Goal: Transaction & Acquisition: Purchase product/service

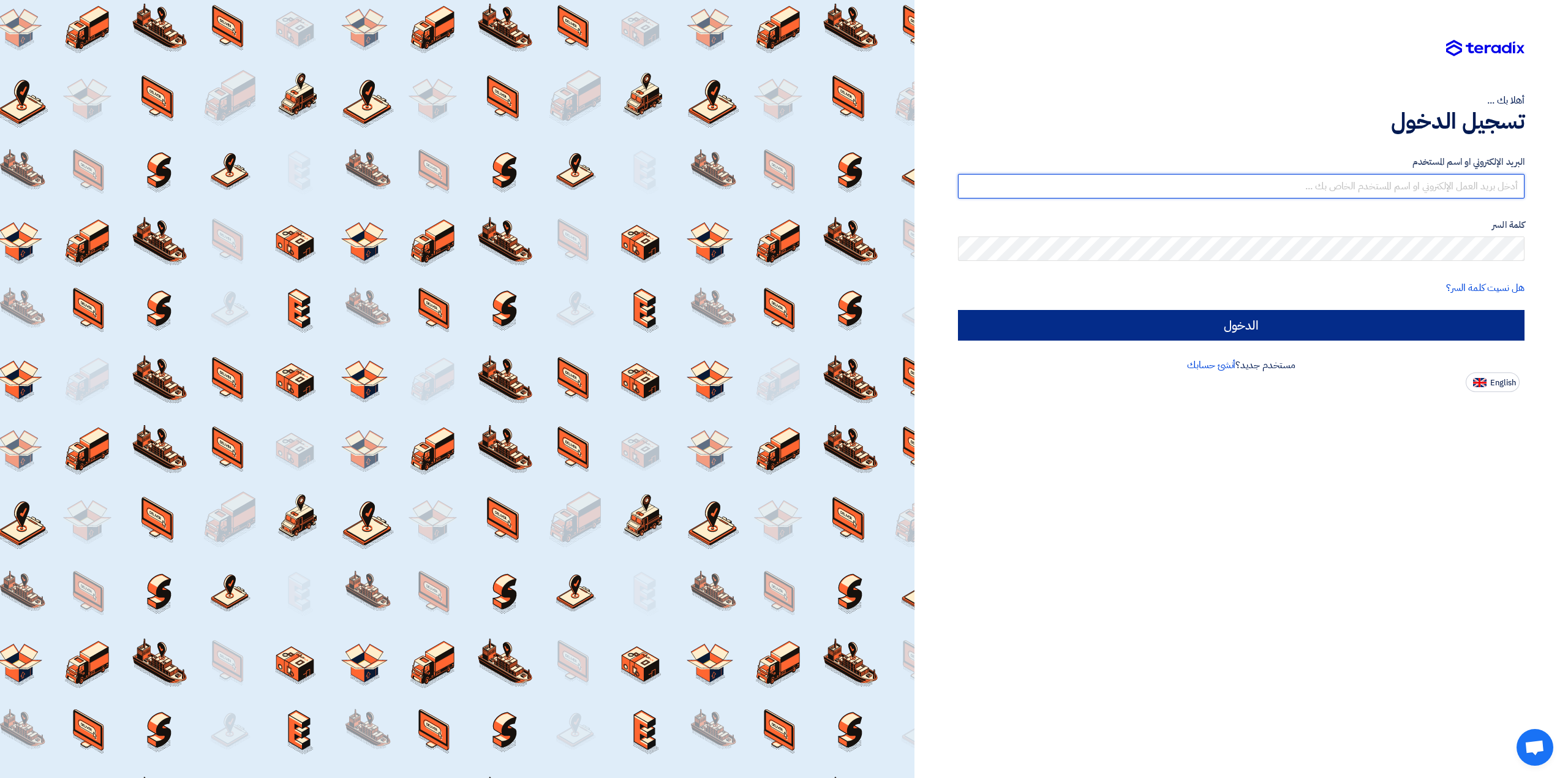
type input "[EMAIL_ADDRESS][DOMAIN_NAME]"
click at [1274, 329] on input "الدخول" at bounding box center [1241, 325] width 567 height 31
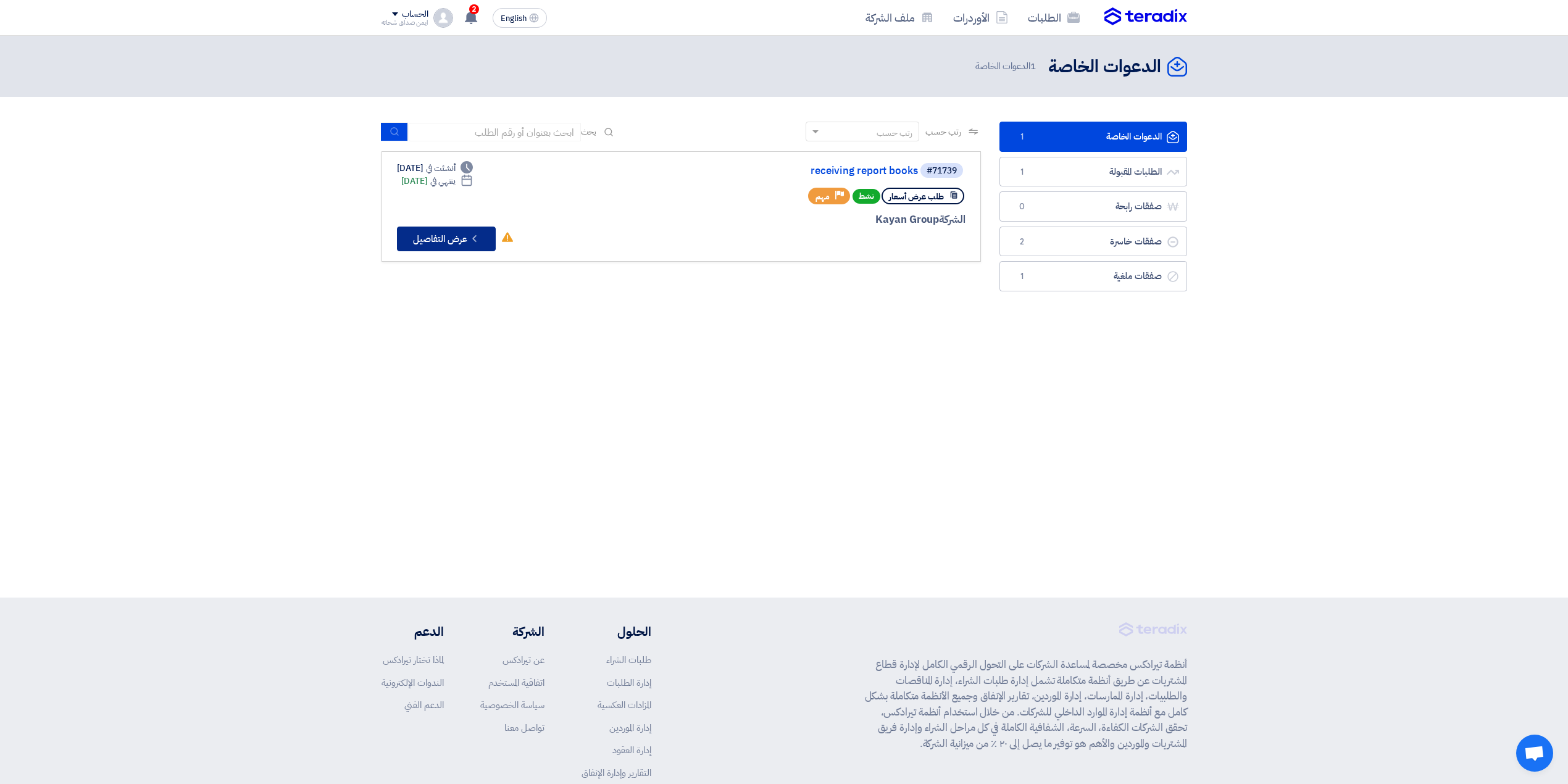
click at [459, 242] on button "Check details عرض التفاصيل" at bounding box center [446, 239] width 99 height 25
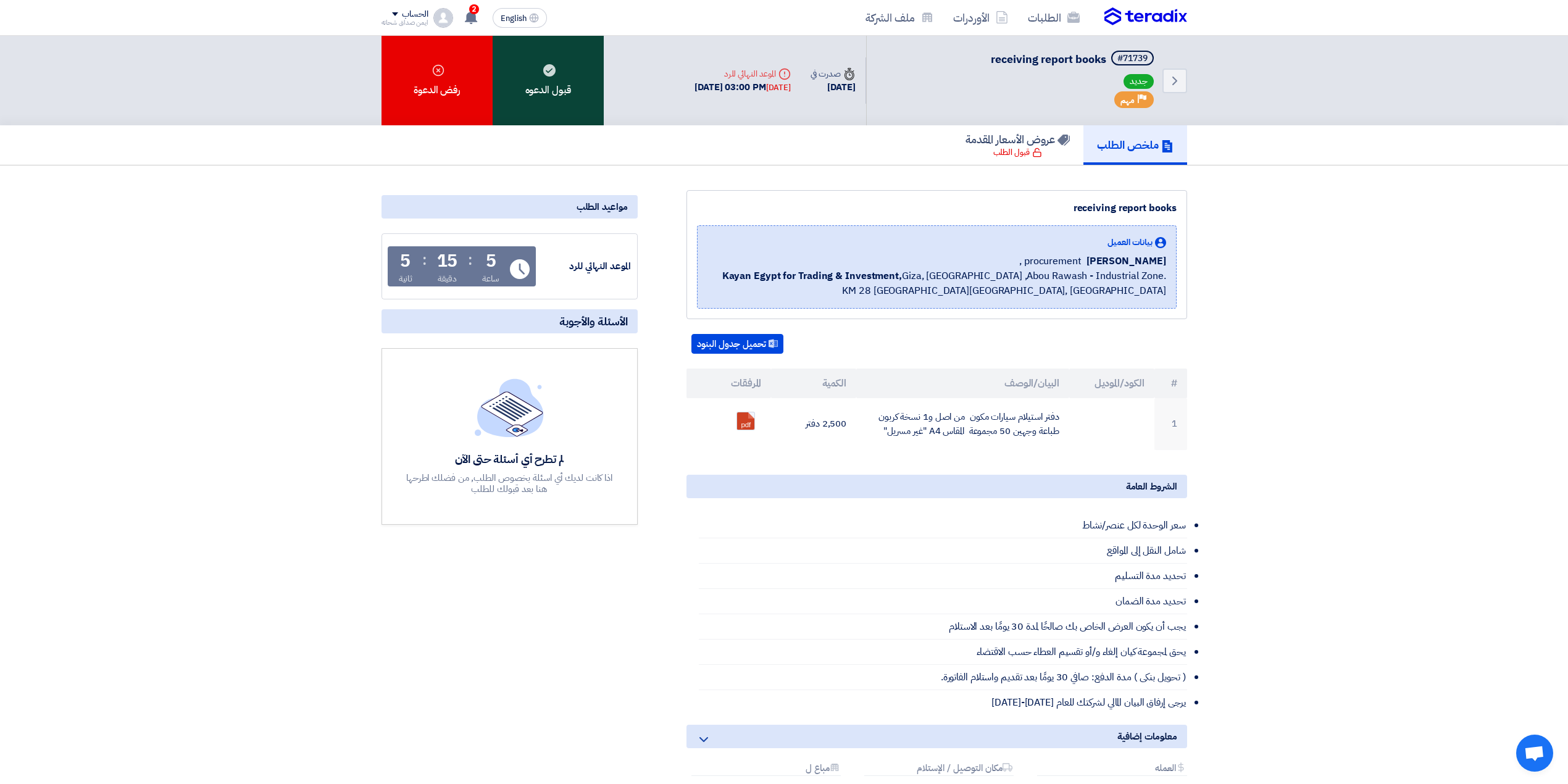
click at [576, 92] on div "قبول الدعوه" at bounding box center [548, 80] width 111 height 89
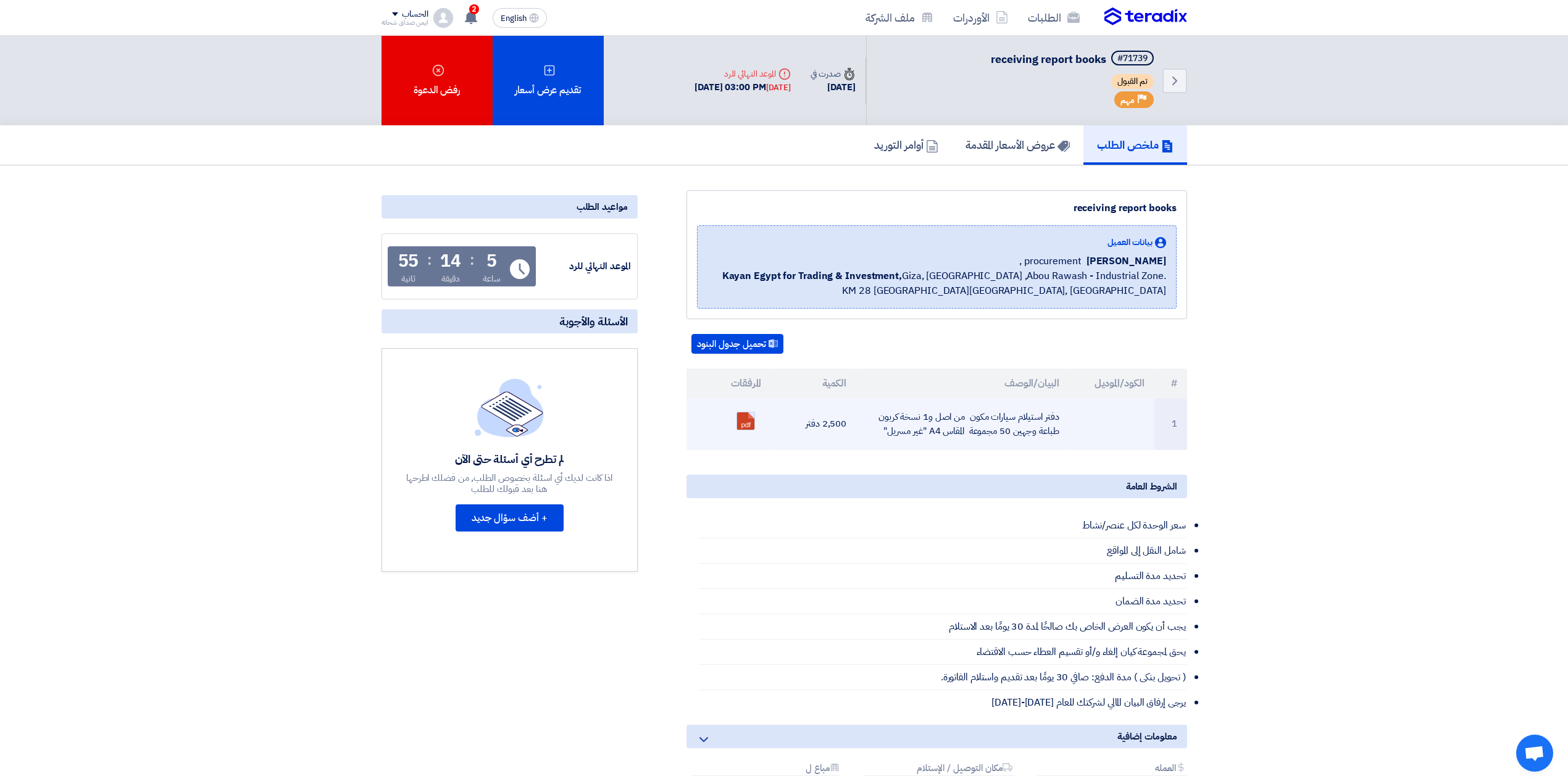
click at [738, 425] on link at bounding box center [786, 450] width 99 height 75
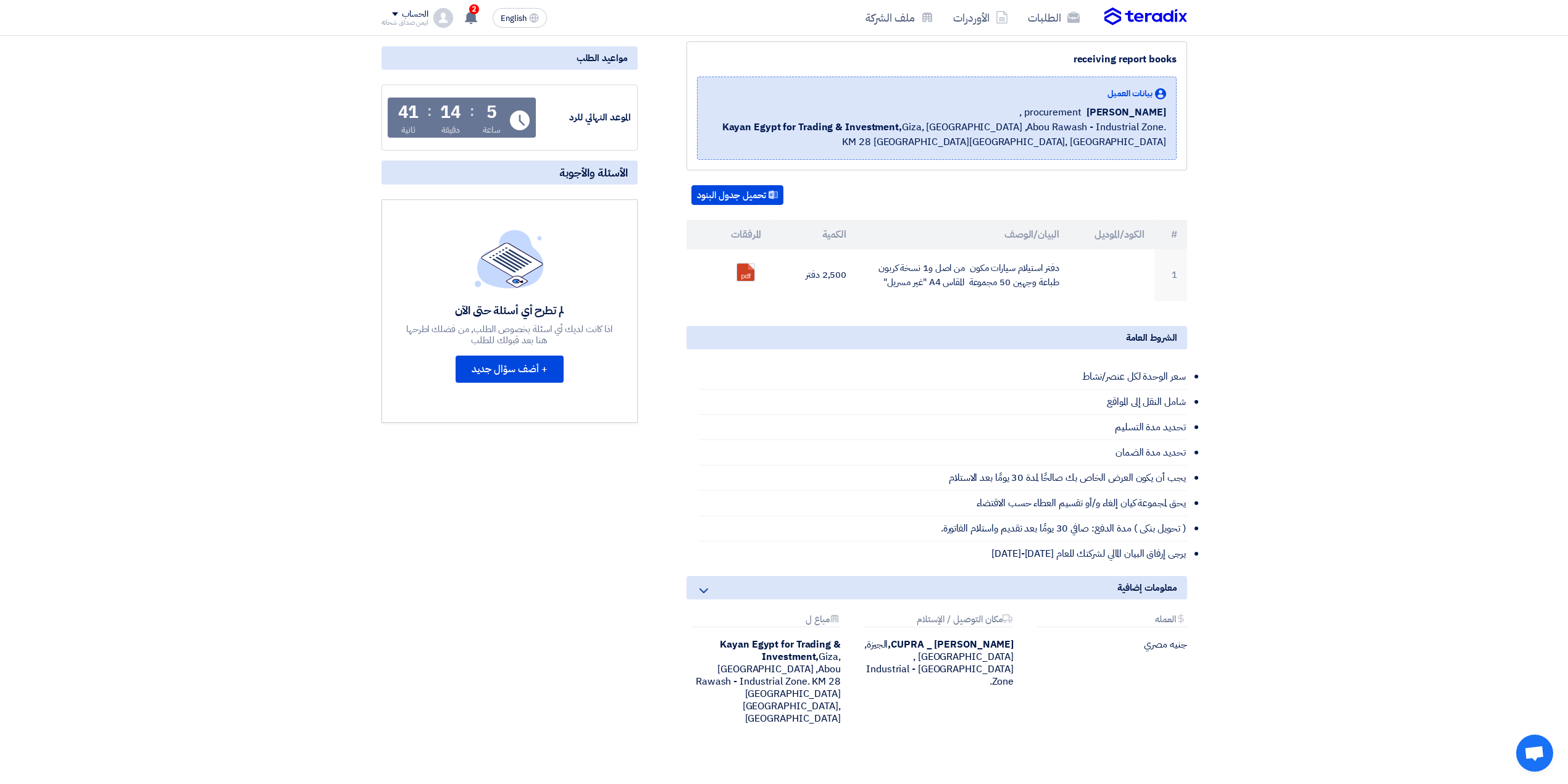
scroll to position [164, 0]
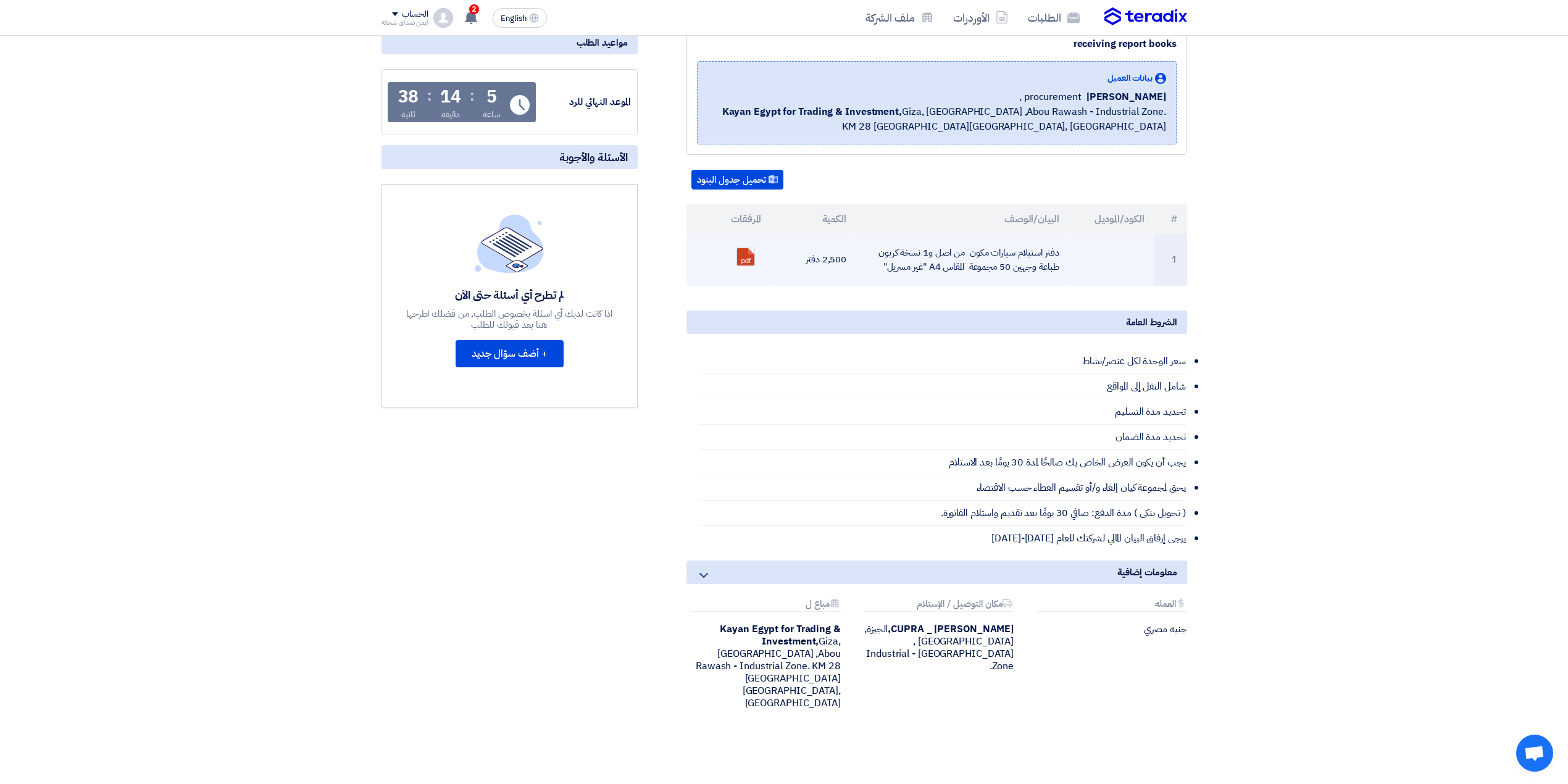
drag, startPoint x: 857, startPoint y: 260, endPoint x: 790, endPoint y: 267, distance: 67.4
click at [790, 267] on tr "1 دفتر استيلام سيارات مكون من اصل و1 نسخة كربون طباعة وجهين 50 مجموعة المقاس A4…" at bounding box center [936, 260] width 500 height 52
click at [835, 270] on td "2,500 دفتر" at bounding box center [813, 260] width 85 height 52
drag, startPoint x: 1011, startPoint y: 269, endPoint x: 967, endPoint y: 274, distance: 44.3
click at [967, 274] on td "دفتر استيلام سيارات مكون من اصل و1 نسخة كربون طباعة وجهين 50 مجموعة المقاس A4 "…" at bounding box center [962, 260] width 213 height 52
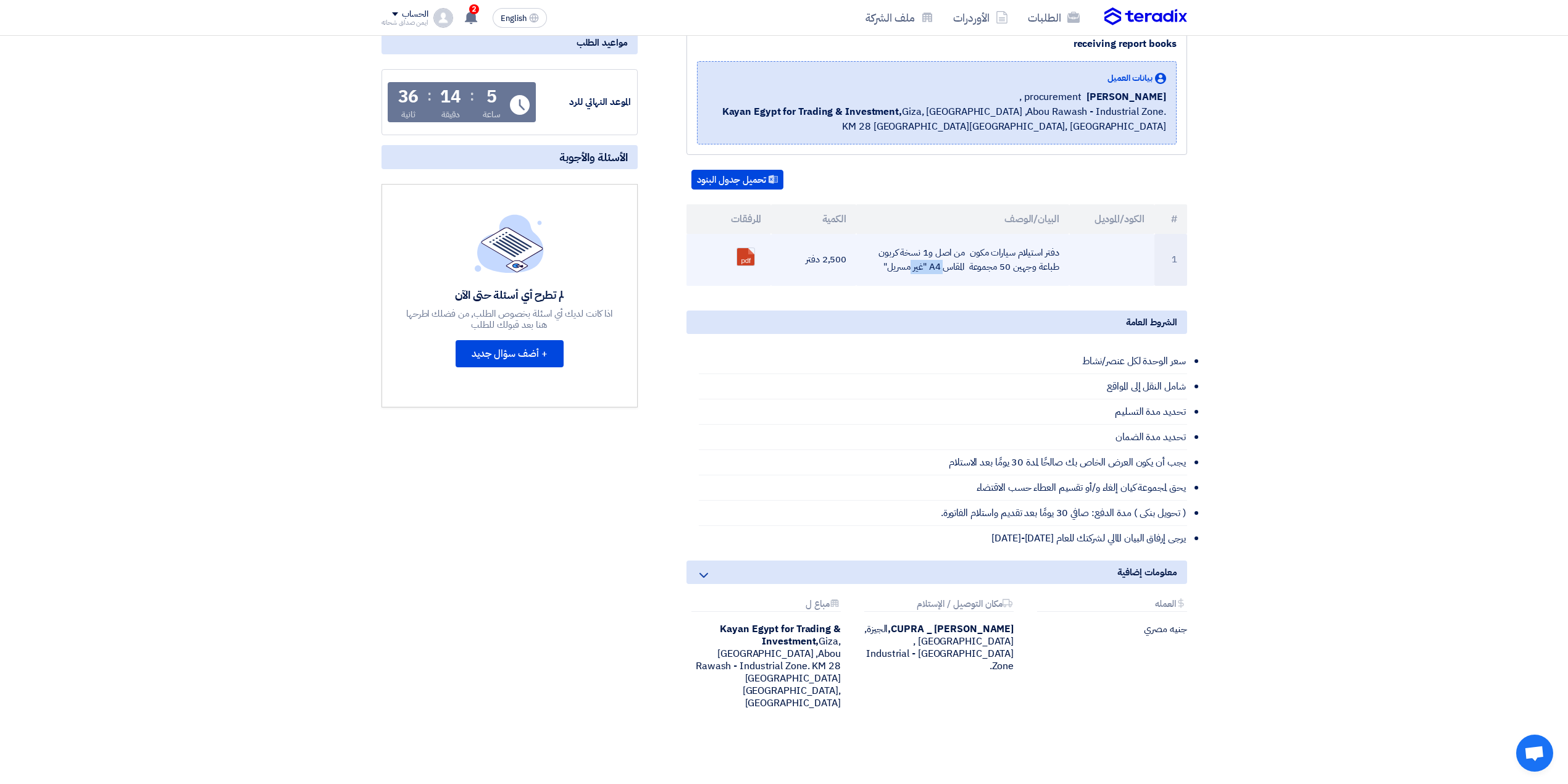
click at [967, 274] on td "دفتر استيلام سيارات مكون من اصل و1 نسخة كربون طباعة وجهين 50 مجموعة المقاس A4 "…" at bounding box center [962, 260] width 213 height 52
drag, startPoint x: 1055, startPoint y: 246, endPoint x: 953, endPoint y: 255, distance: 102.4
click at [953, 255] on td "دفتر استيلام سيارات مكون من اصل و1 نسخة كربون طباعة وجهين 50 مجموعة المقاس A4 "…" at bounding box center [962, 260] width 213 height 52
drag, startPoint x: 930, startPoint y: 254, endPoint x: 901, endPoint y: 248, distance: 29.6
click at [901, 248] on td "دفتر استيلام سيارات مكون من اصل و1 نسخة كربون طباعة وجهين 50 مجموعة المقاس A4 "…" at bounding box center [962, 260] width 213 height 52
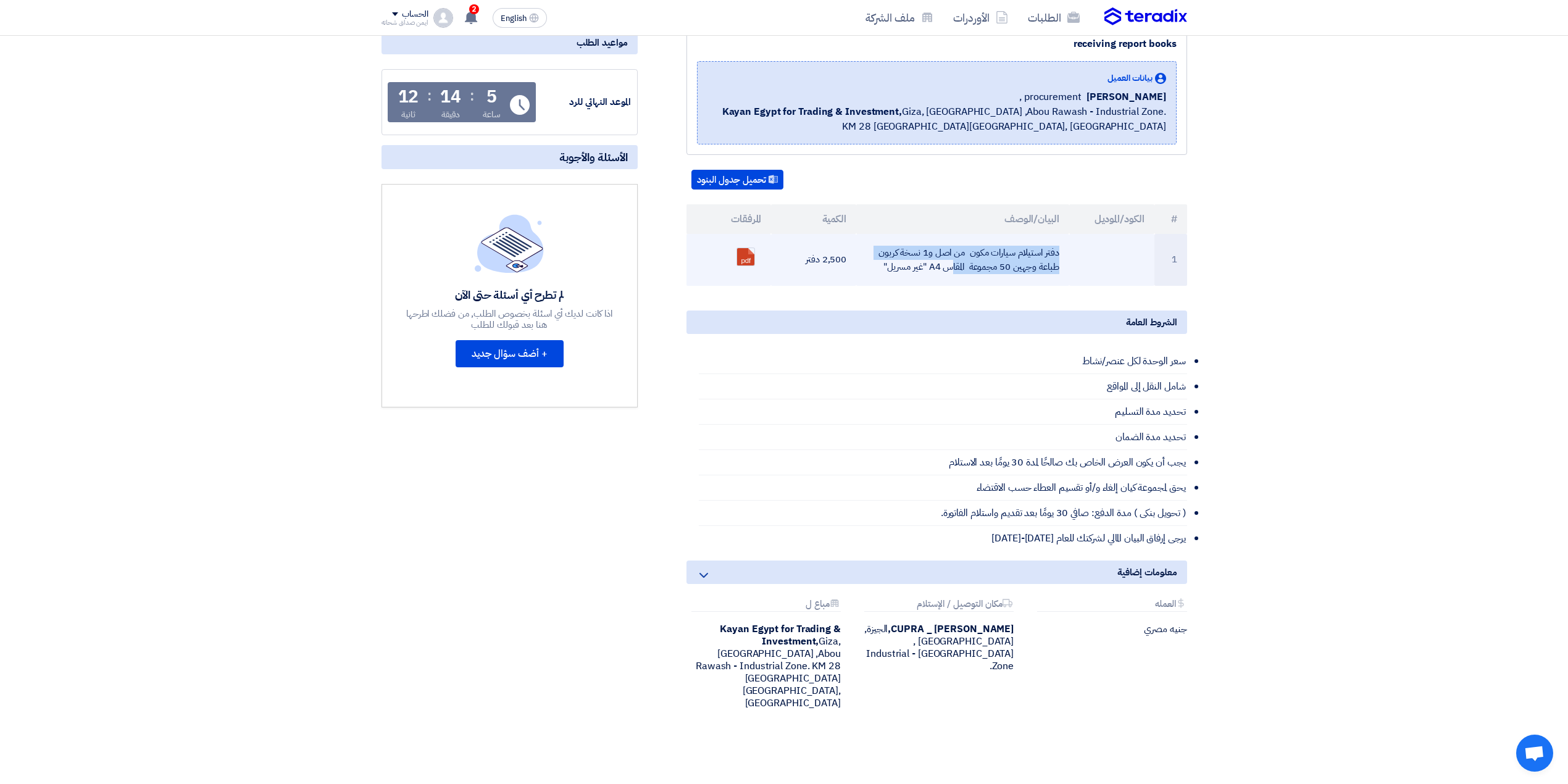
drag, startPoint x: 1013, startPoint y: 269, endPoint x: 1070, endPoint y: 270, distance: 57.0
click at [1070, 270] on tr "1 دفتر استيلام سيارات مكون من اصل و1 نسخة كربون طباعة وجهين 50 مجموعة المقاس A4…" at bounding box center [936, 260] width 500 height 52
click at [1009, 265] on td "دفتر استيلام سيارات مكون من اصل و1 نسخة كربون طباعة وجهين 50 مجموعة المقاس A4 "…" at bounding box center [962, 260] width 213 height 52
drag, startPoint x: 972, startPoint y: 267, endPoint x: 932, endPoint y: 268, distance: 40.0
click at [959, 268] on td "دفتر استيلام سيارات مكون من اصل و1 نسخة كربون طباعة وجهين 50 مجموعة المقاس A4 "…" at bounding box center [962, 260] width 213 height 52
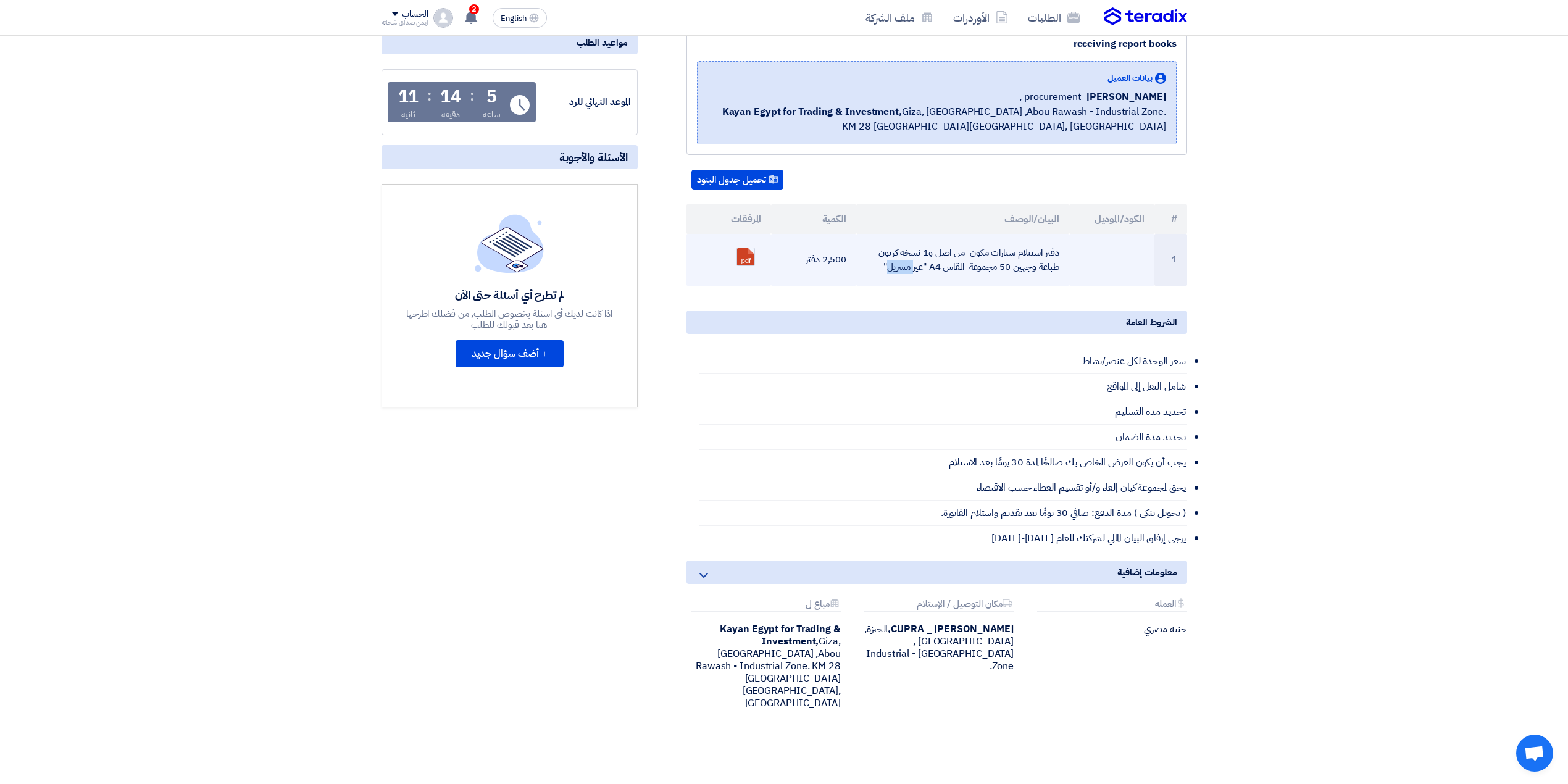
drag, startPoint x: 924, startPoint y: 263, endPoint x: 963, endPoint y: 263, distance: 39.0
click at [963, 263] on td "دفتر استيلام سيارات مكون من اصل و1 نسخة كربون طباعة وجهين 50 مجموعة المقاس A4 "…" at bounding box center [962, 260] width 213 height 52
drag, startPoint x: 904, startPoint y: 268, endPoint x: 884, endPoint y: 273, distance: 20.6
click at [884, 273] on td "دفتر استيلام سيارات مكون من اصل و1 نسخة كربون طباعة وجهين 50 مجموعة المقاس A4 "…" at bounding box center [962, 260] width 213 height 52
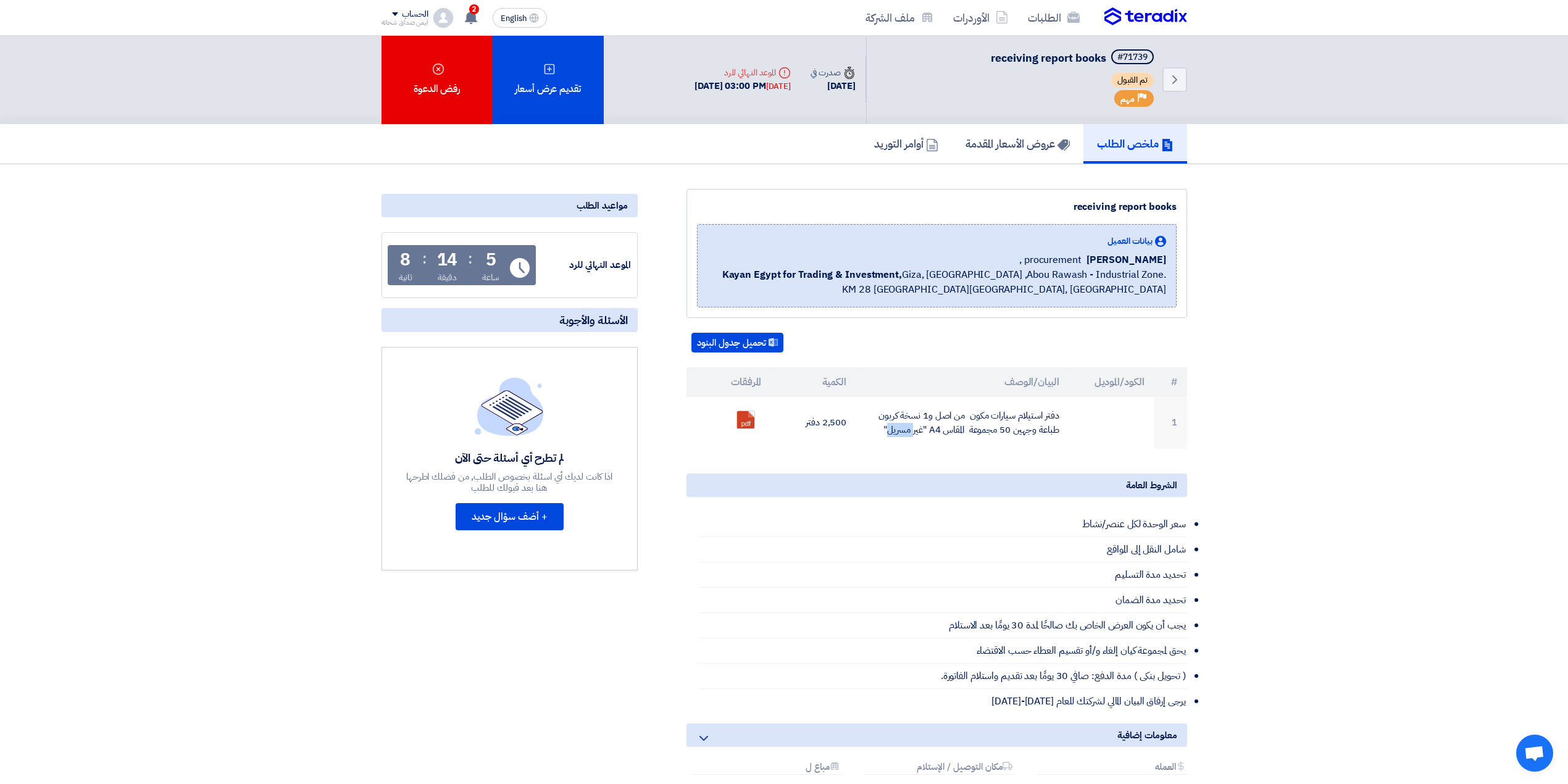
scroll to position [0, 0]
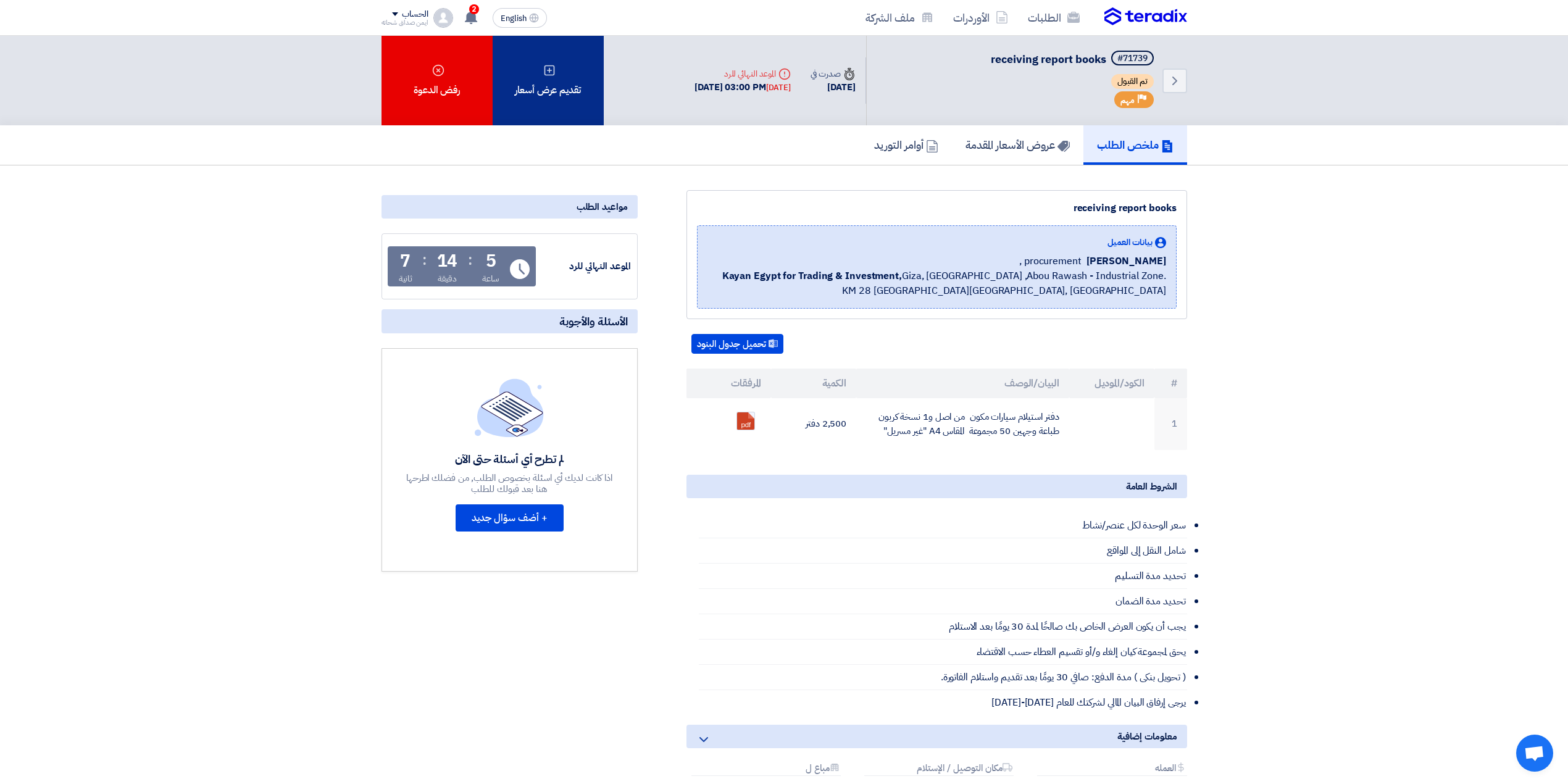
click at [582, 94] on div "تقديم عرض أسعار" at bounding box center [548, 80] width 111 height 89
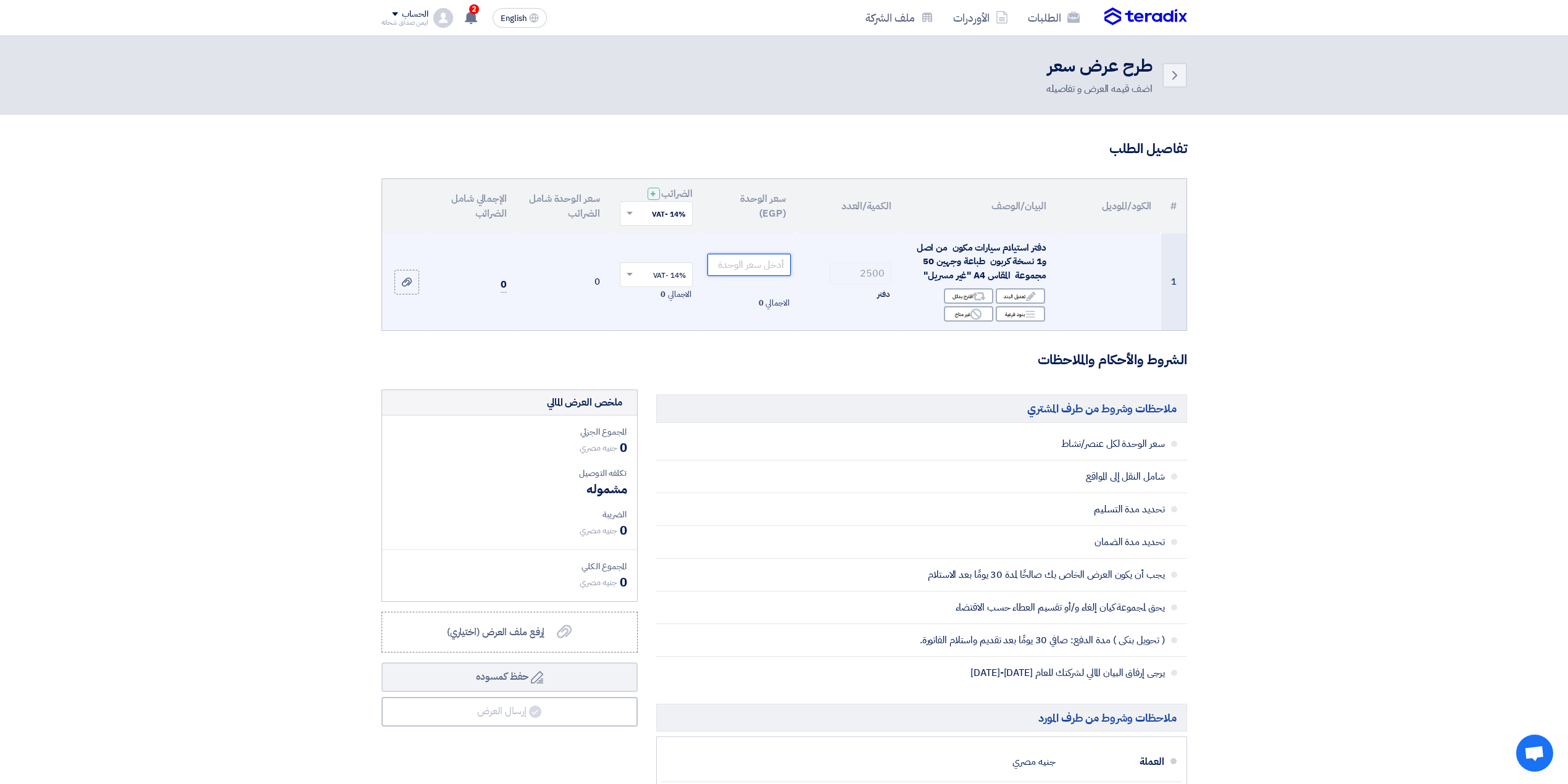
click at [755, 265] on input "number" at bounding box center [748, 265] width 83 height 22
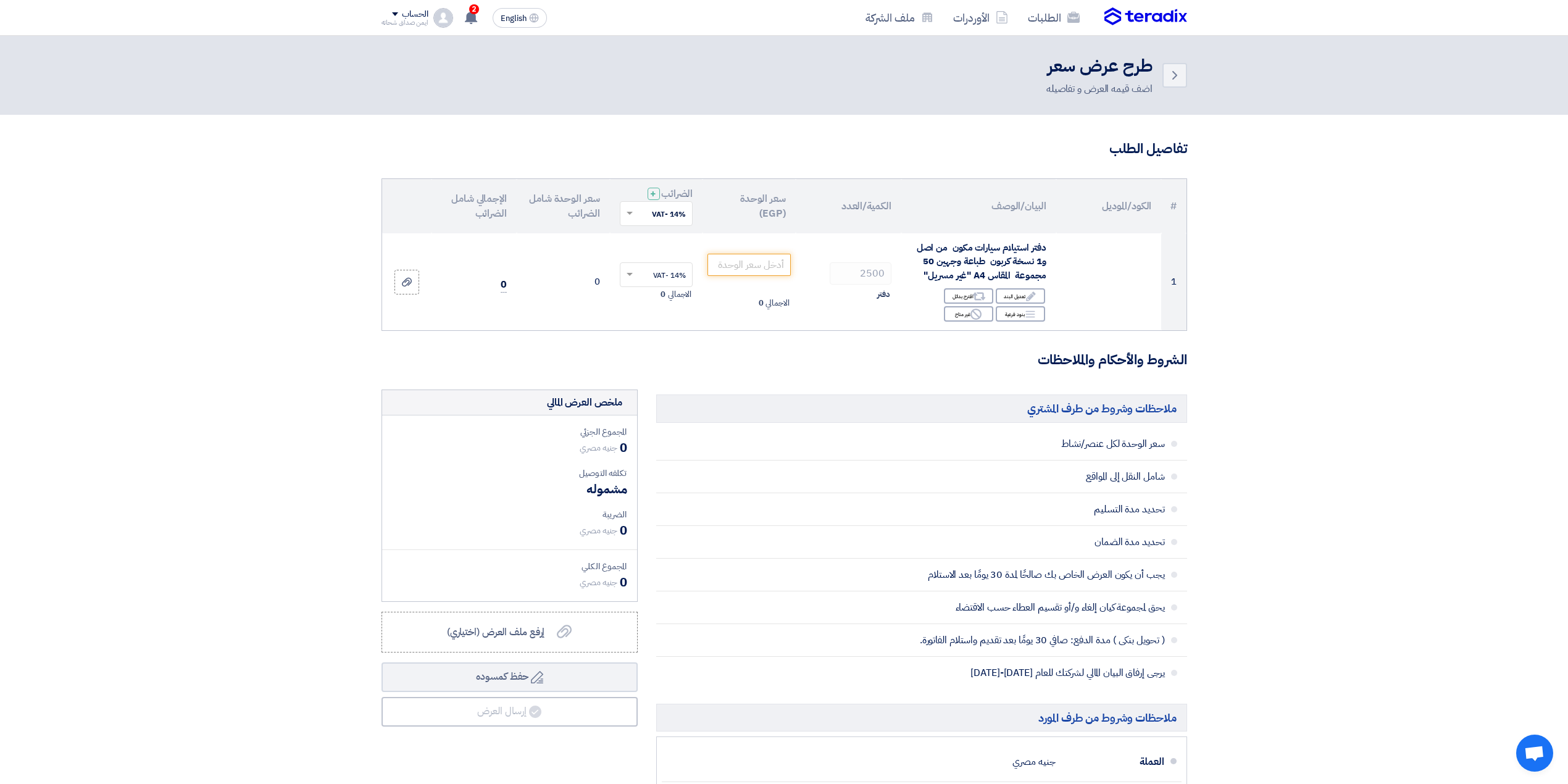
click at [773, 217] on th "سعر الوحدة (EGP)" at bounding box center [749, 206] width 93 height 54
click at [847, 200] on th "الكمية/العدد" at bounding box center [848, 206] width 105 height 54
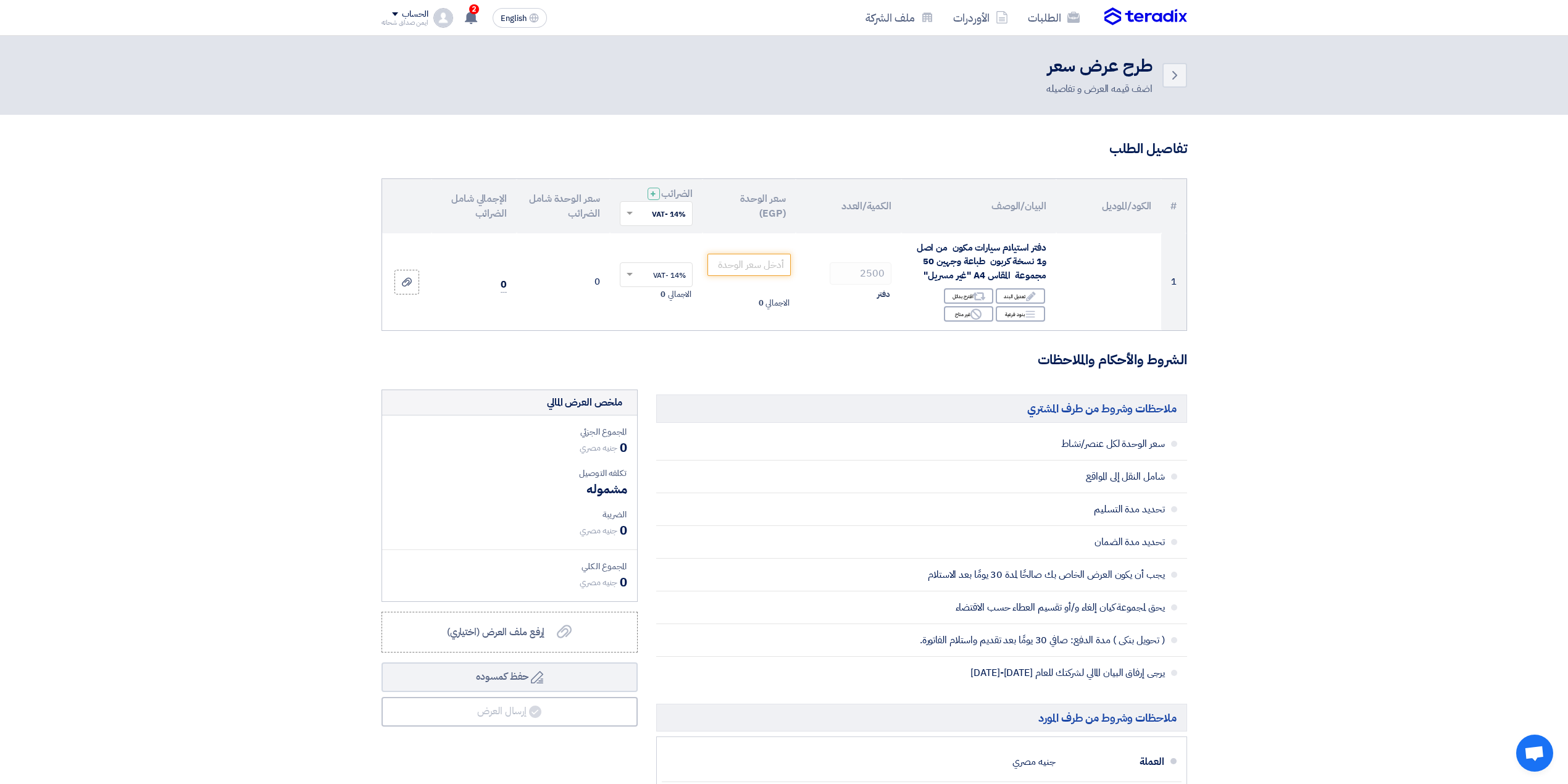
click at [847, 200] on th "الكمية/العدد" at bounding box center [848, 206] width 105 height 54
click at [1007, 212] on th "البيان/الوصف" at bounding box center [978, 206] width 155 height 54
click at [1132, 209] on th "الكود/الموديل" at bounding box center [1109, 206] width 105 height 54
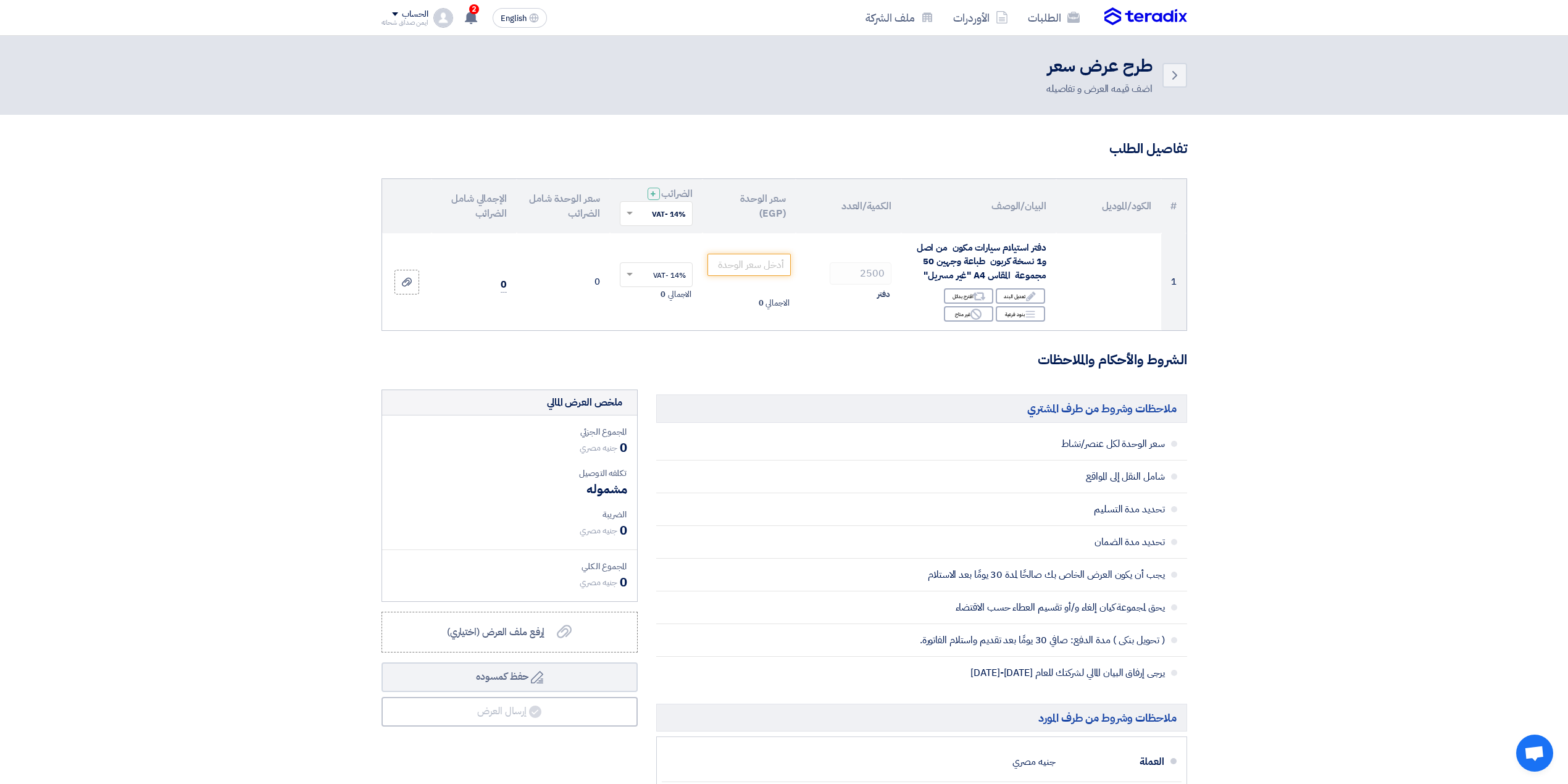
click at [1132, 209] on th "الكود/الموديل" at bounding box center [1109, 206] width 105 height 54
click at [1008, 209] on th "البيان/الوصف" at bounding box center [978, 206] width 155 height 54
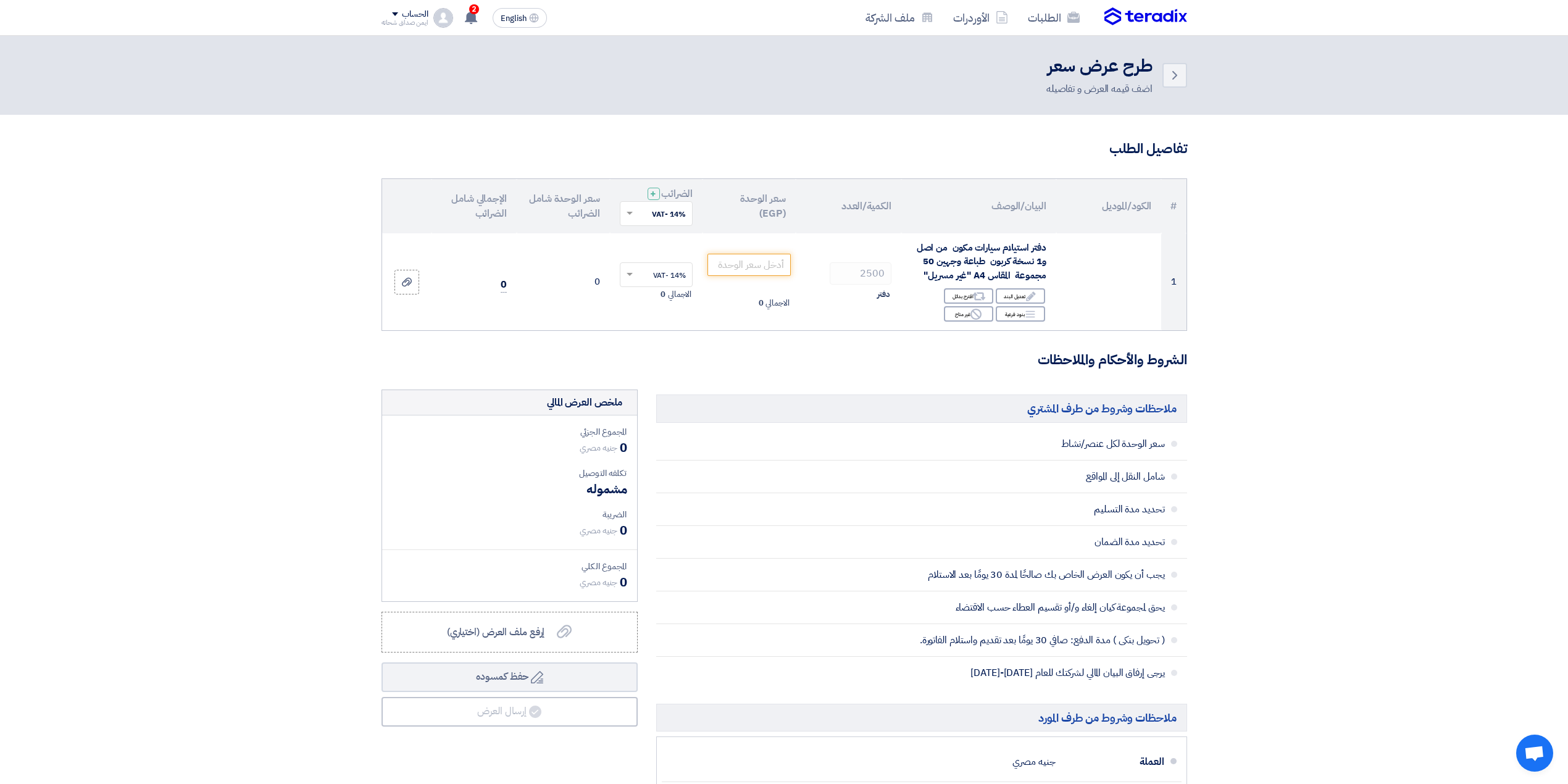
click at [872, 203] on th "الكمية/العدد" at bounding box center [848, 206] width 105 height 54
click at [791, 206] on th "سعر الوحدة (EGP)" at bounding box center [749, 206] width 93 height 54
click at [787, 206] on th "سعر الوحدة (EGP)" at bounding box center [749, 206] width 93 height 54
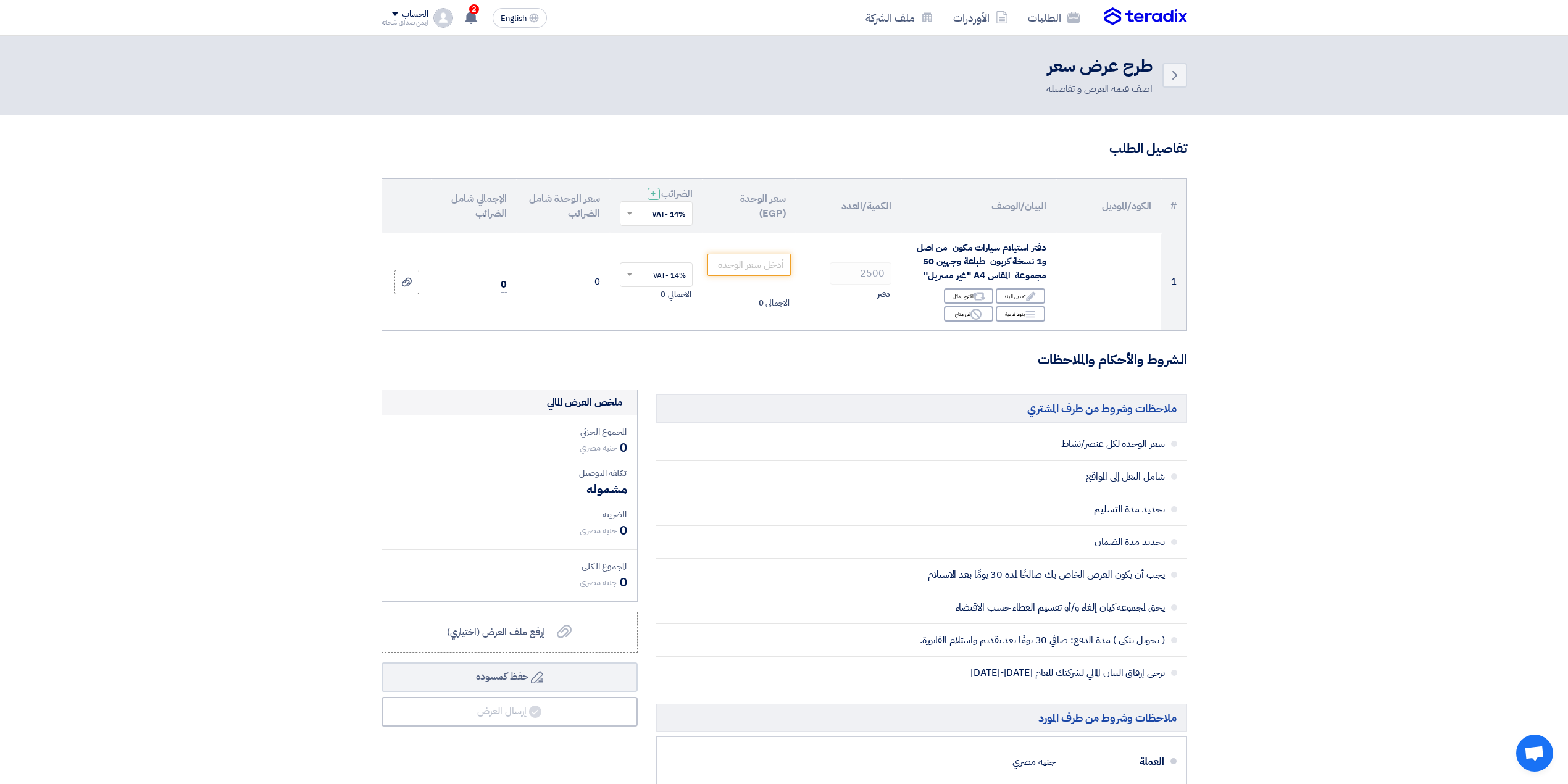
click at [787, 206] on th "سعر الوحدة (EGP)" at bounding box center [749, 206] width 93 height 54
click at [783, 208] on th "سعر الوحدة (EGP)" at bounding box center [749, 206] width 93 height 54
click at [757, 206] on th "سعر الوحدة (EGP)" at bounding box center [749, 206] width 93 height 54
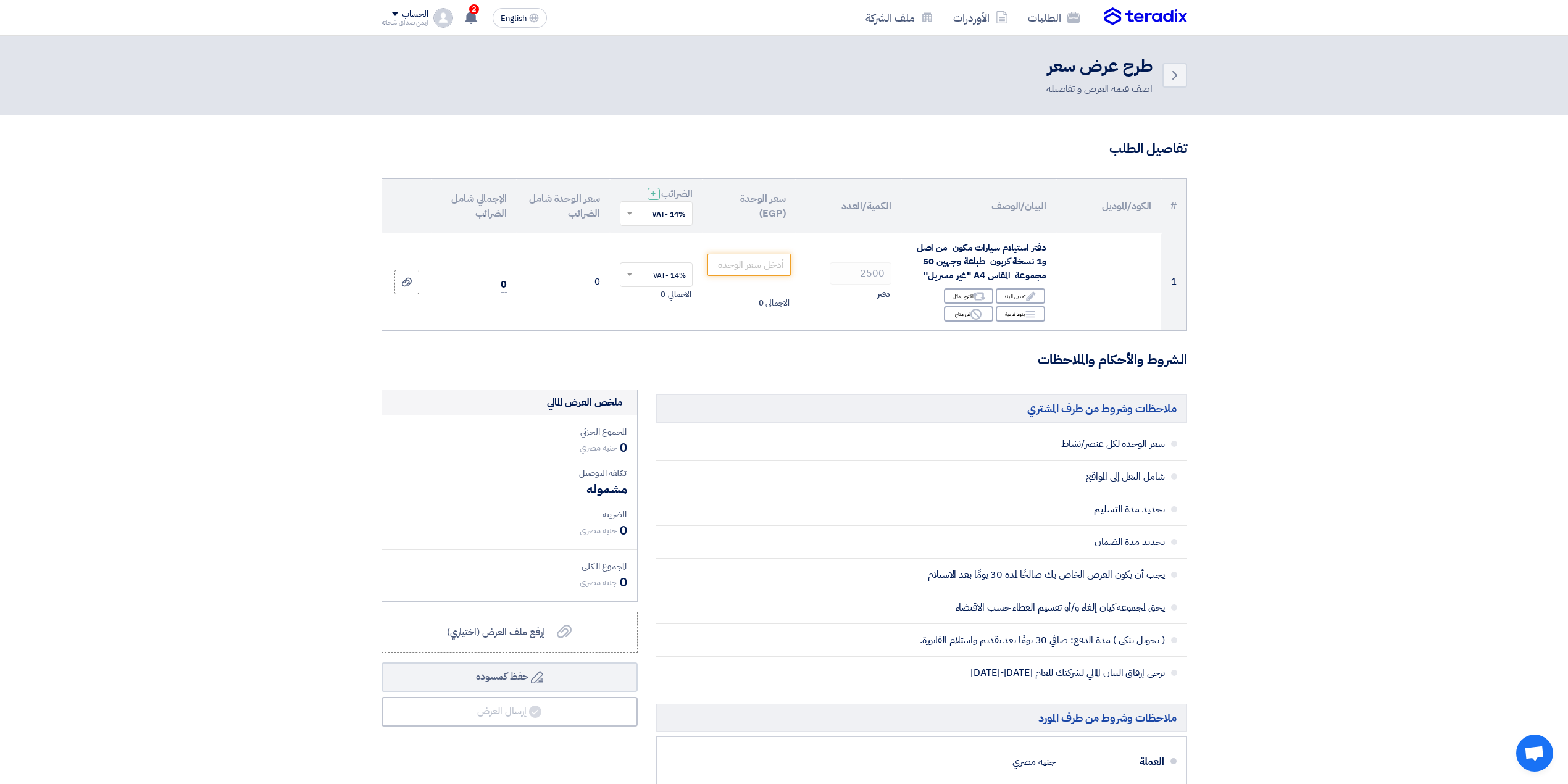
click at [682, 198] on th "الضرائب + 'Select taxes... 14% -VAT ×" at bounding box center [657, 206] width 93 height 54
click at [751, 206] on th "سعر الوحدة (EGP)" at bounding box center [749, 206] width 93 height 54
click at [755, 205] on th "سعر الوحدة (EGP)" at bounding box center [749, 206] width 93 height 54
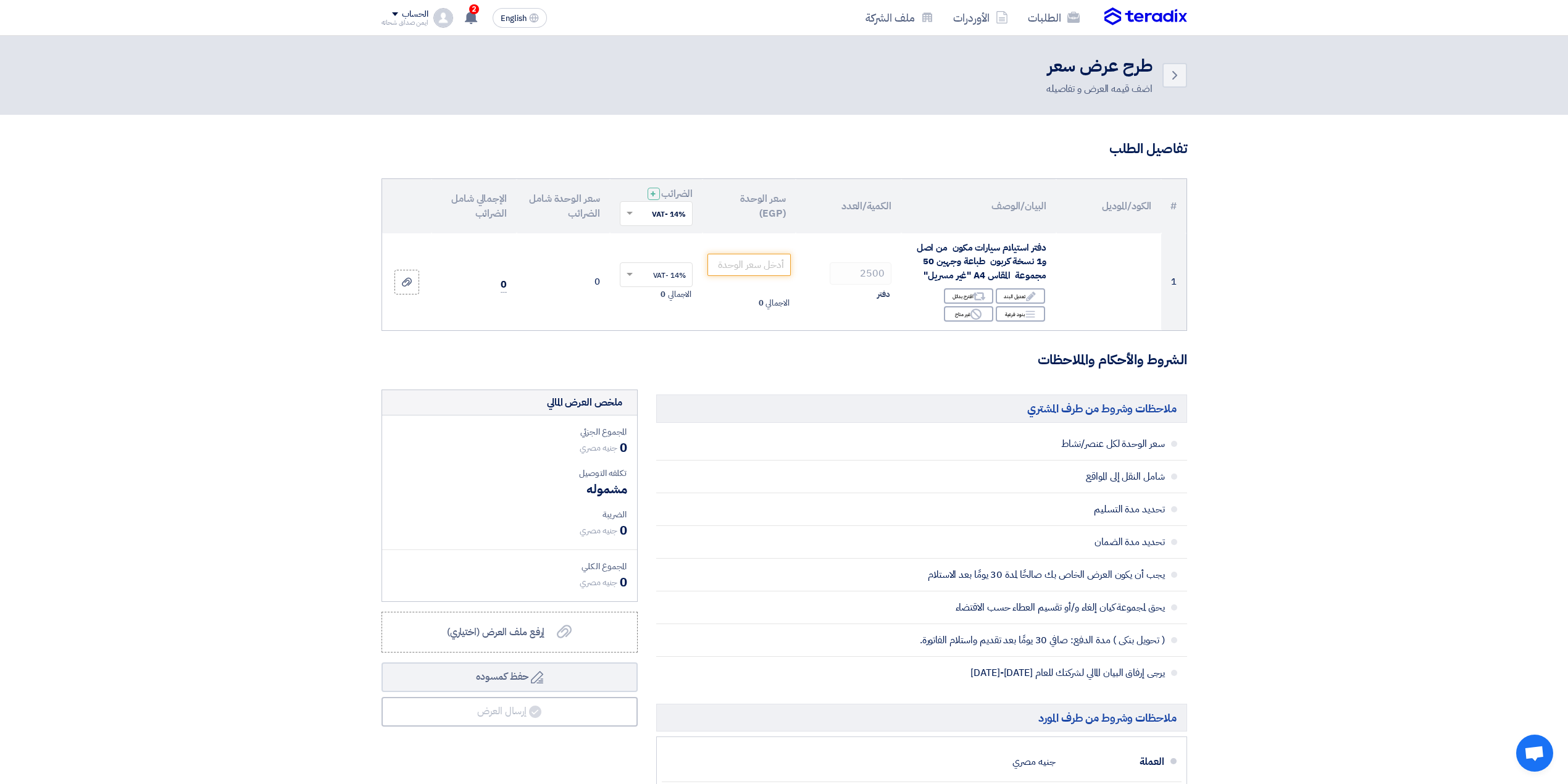
click at [755, 205] on th "سعر الوحدة (EGP)" at bounding box center [749, 206] width 93 height 54
click at [773, 215] on th "سعر الوحدة (EGP)" at bounding box center [749, 206] width 93 height 54
click at [836, 213] on th "الكمية/العدد" at bounding box center [848, 206] width 105 height 54
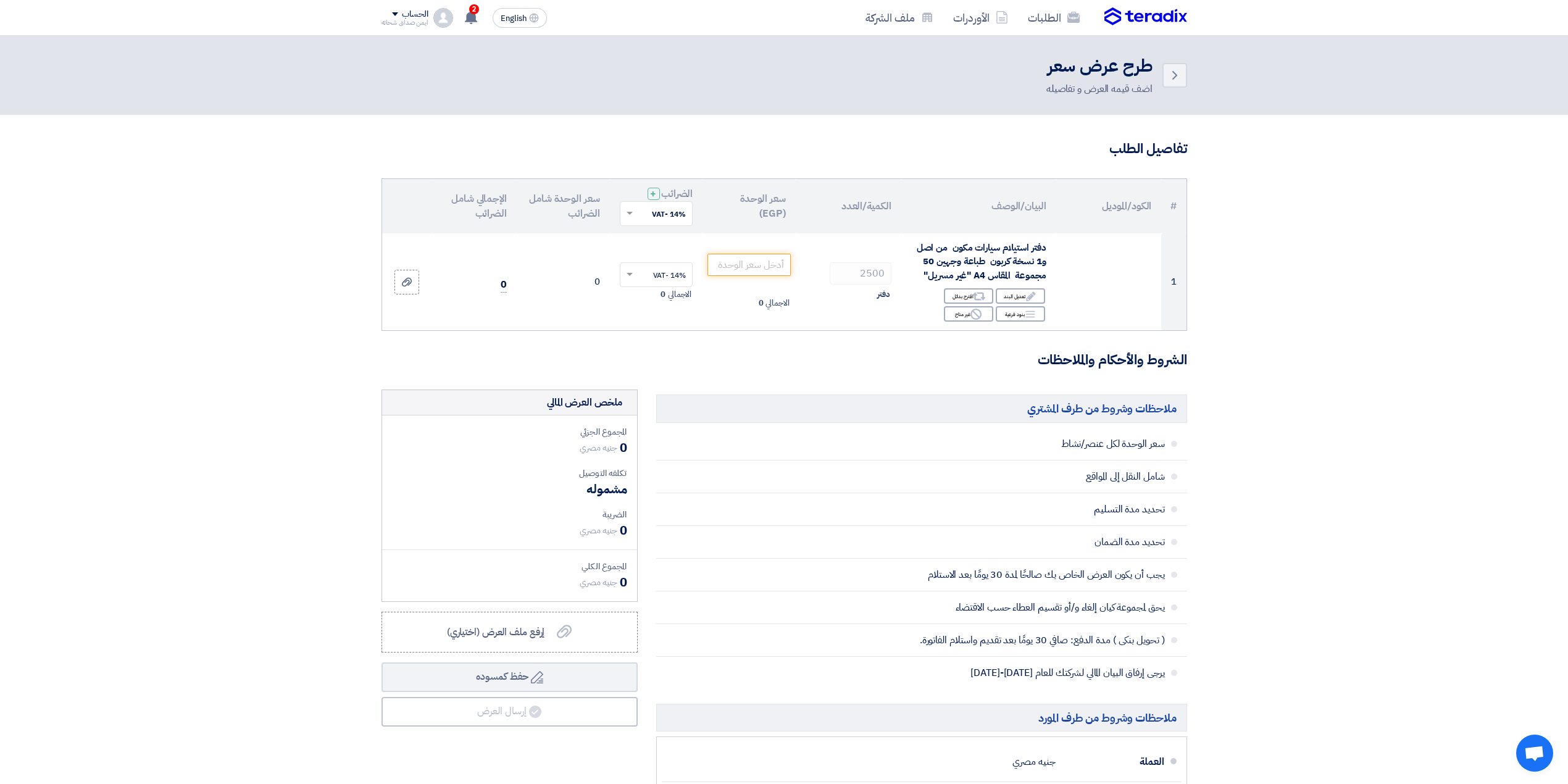
click at [846, 205] on th "الكمية/العدد" at bounding box center [848, 206] width 105 height 54
click at [1002, 209] on th "البيان/الوصف" at bounding box center [978, 206] width 155 height 54
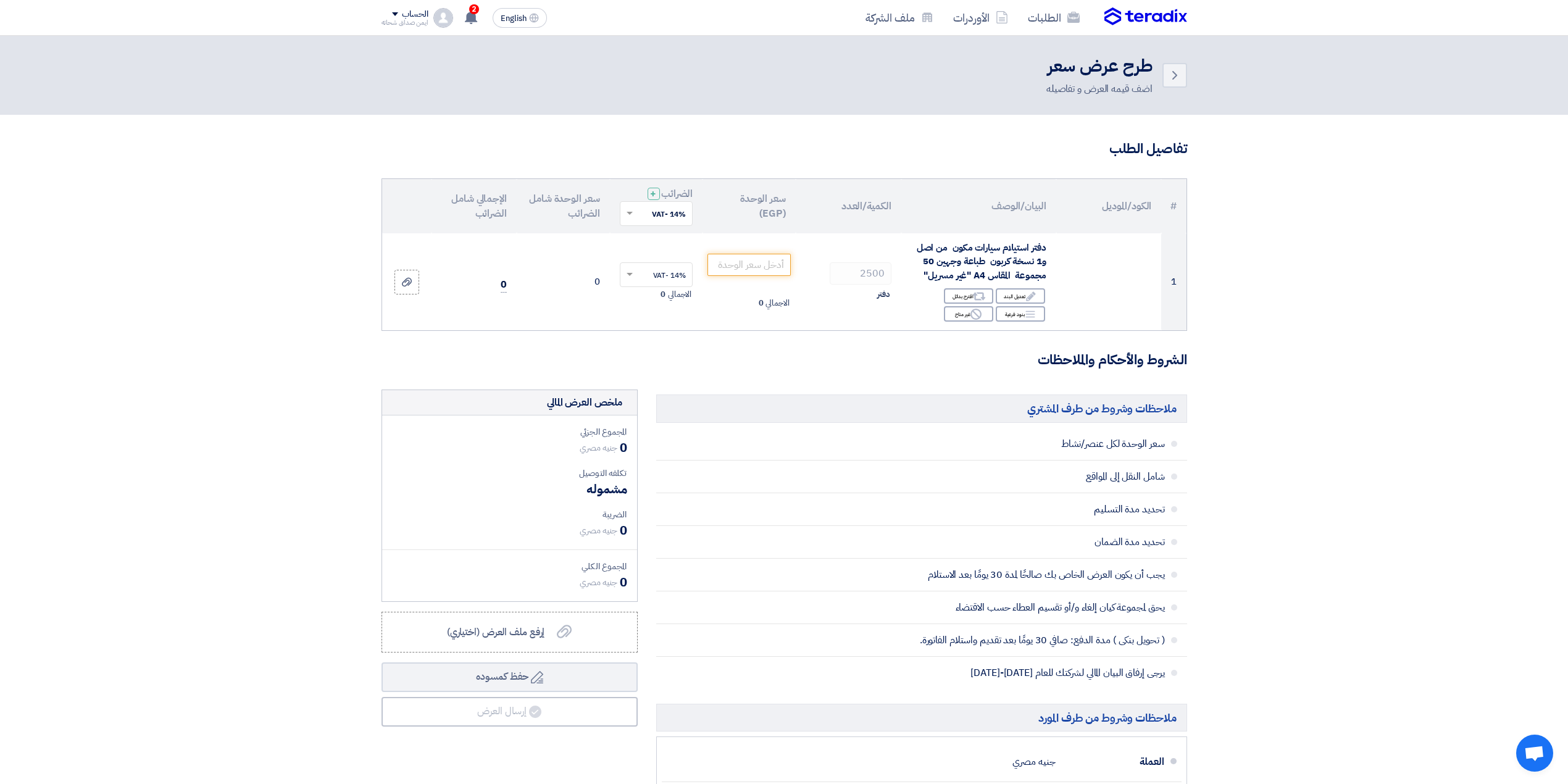
click at [1002, 209] on th "البيان/الوصف" at bounding box center [978, 206] width 155 height 54
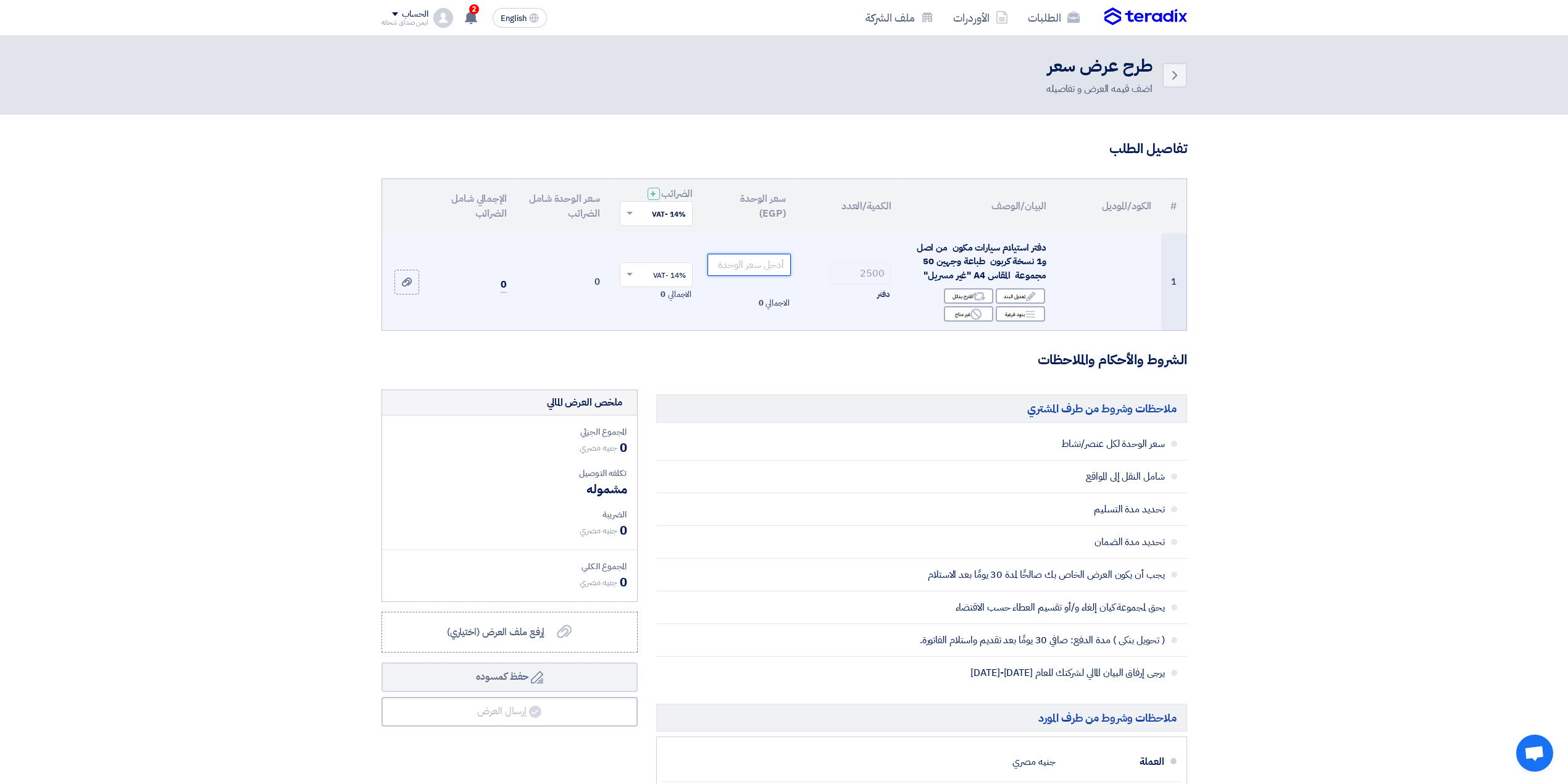
click at [741, 266] on input "number" at bounding box center [748, 265] width 83 height 22
type input "6"
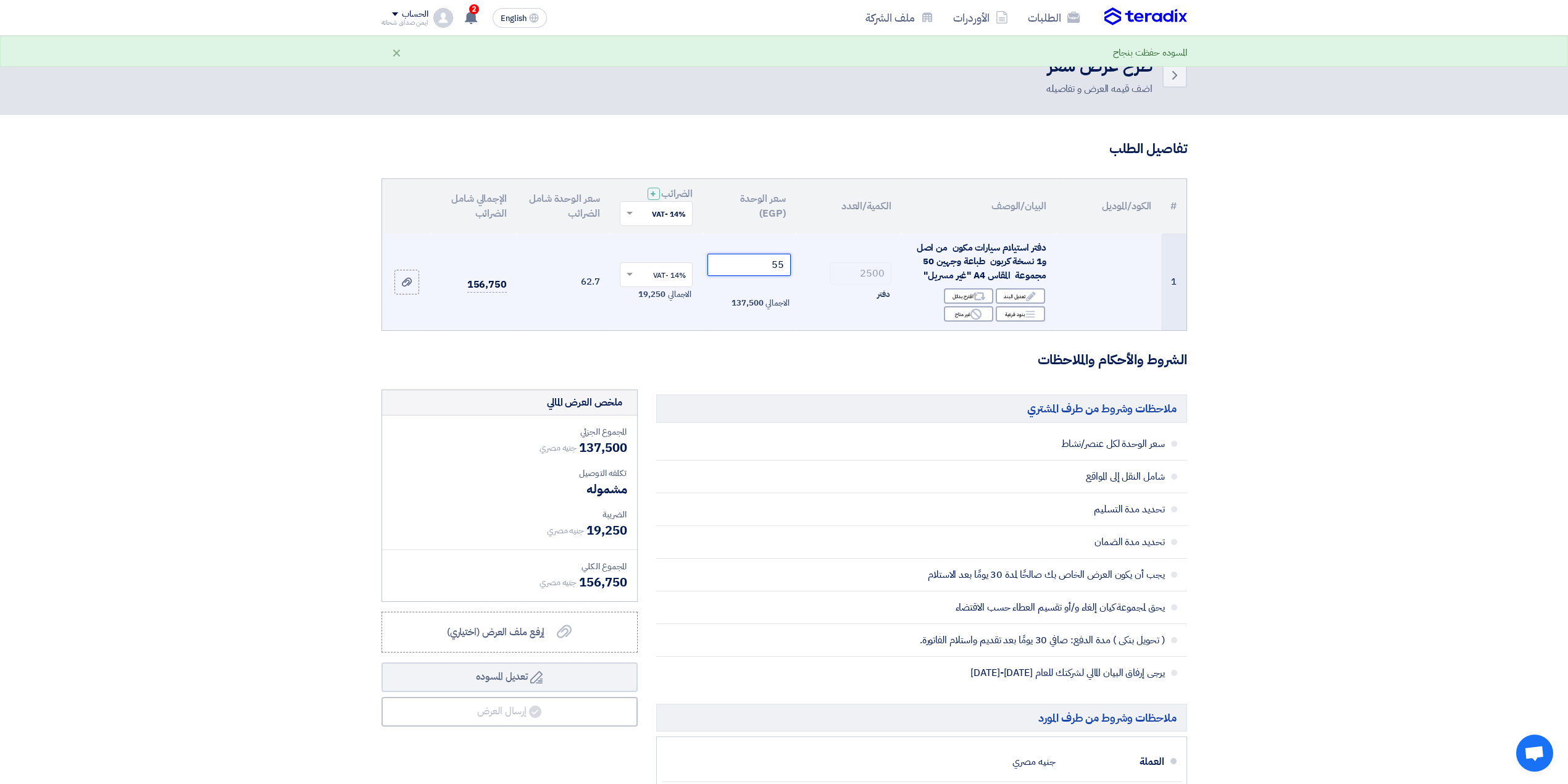
type input "5"
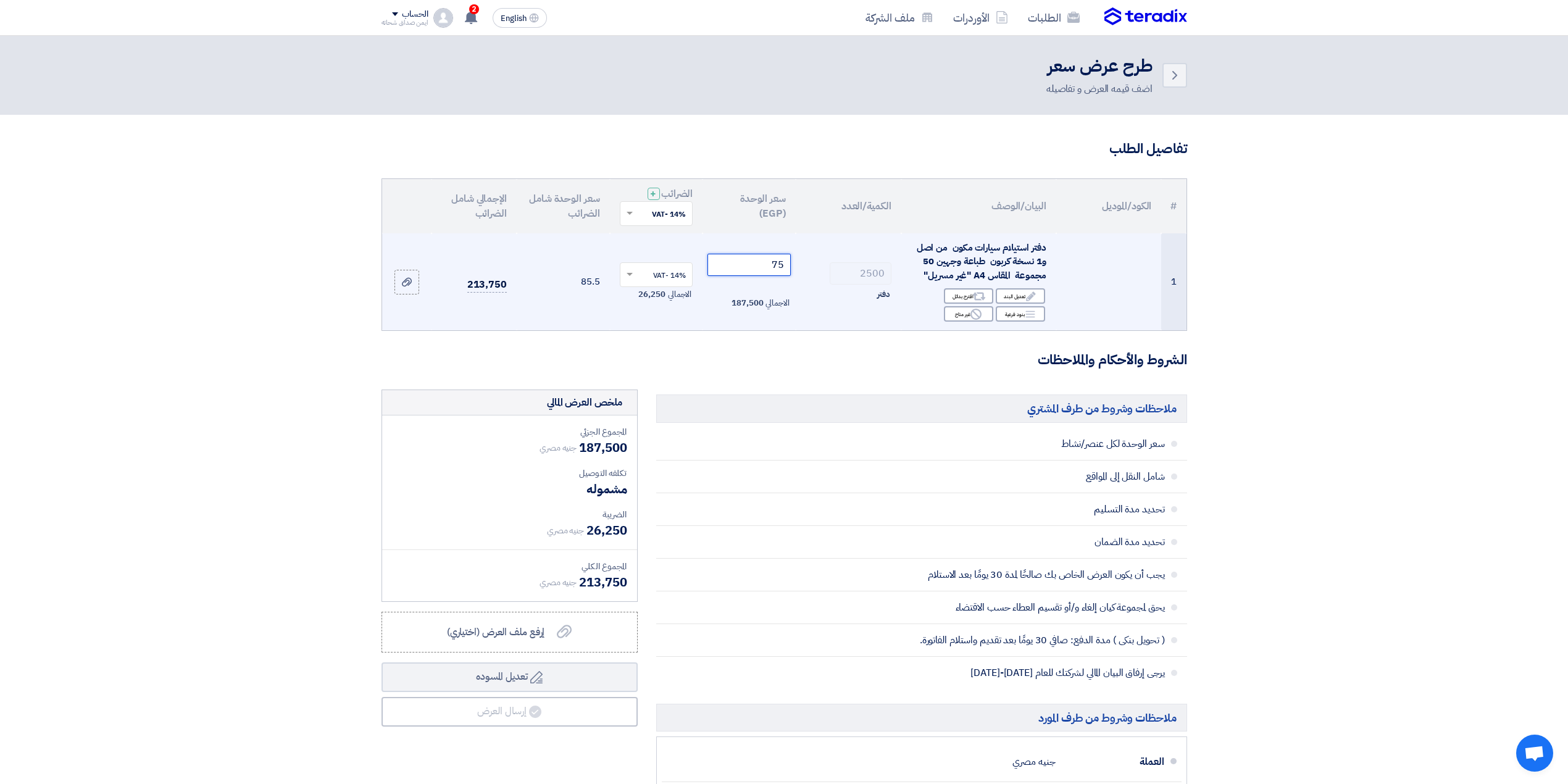
type input "7"
type input "57"
click at [685, 242] on td "14% -VAT × الاجمالي 19,950" at bounding box center [657, 282] width 93 height 98
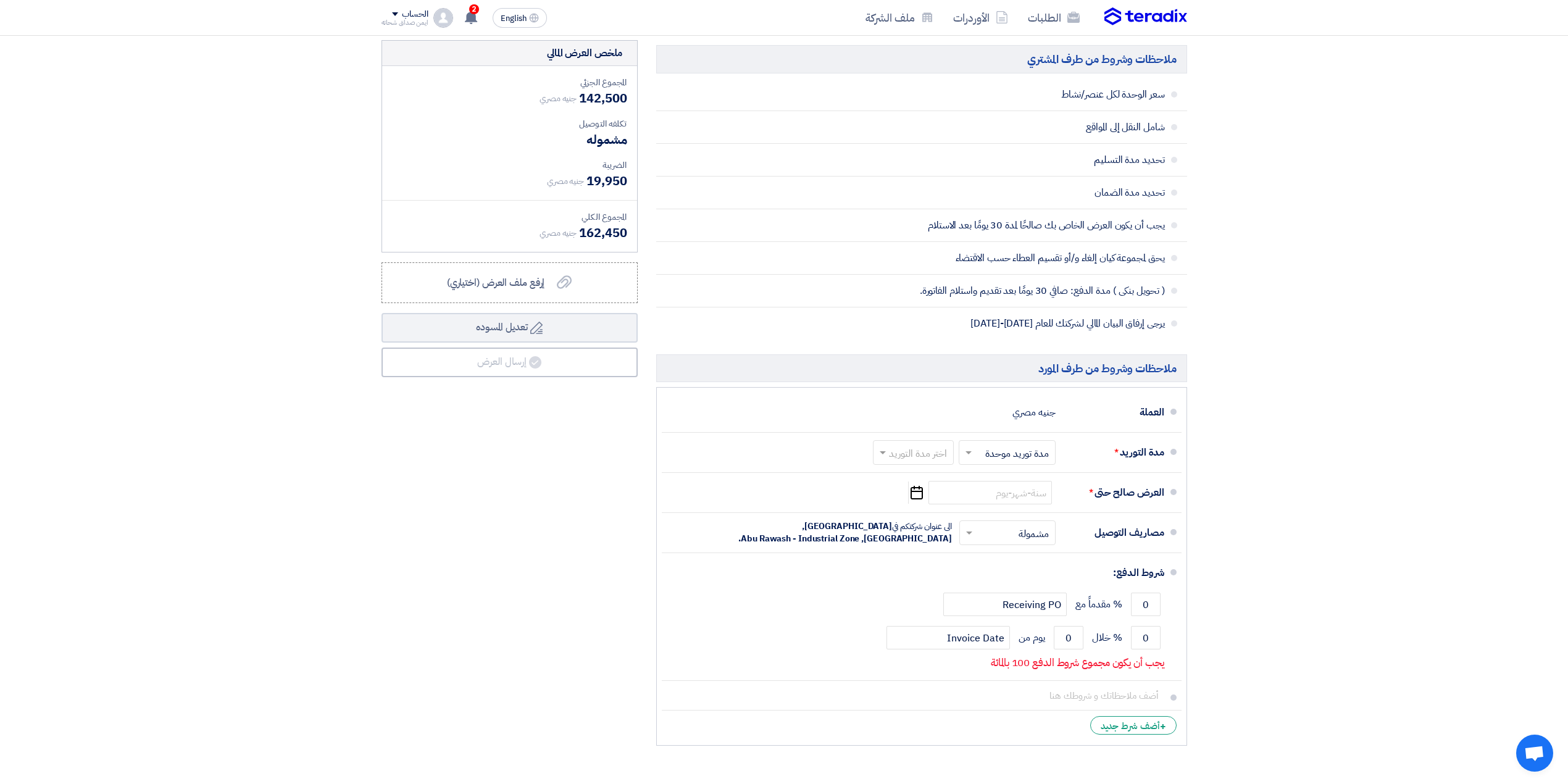
scroll to position [411, 0]
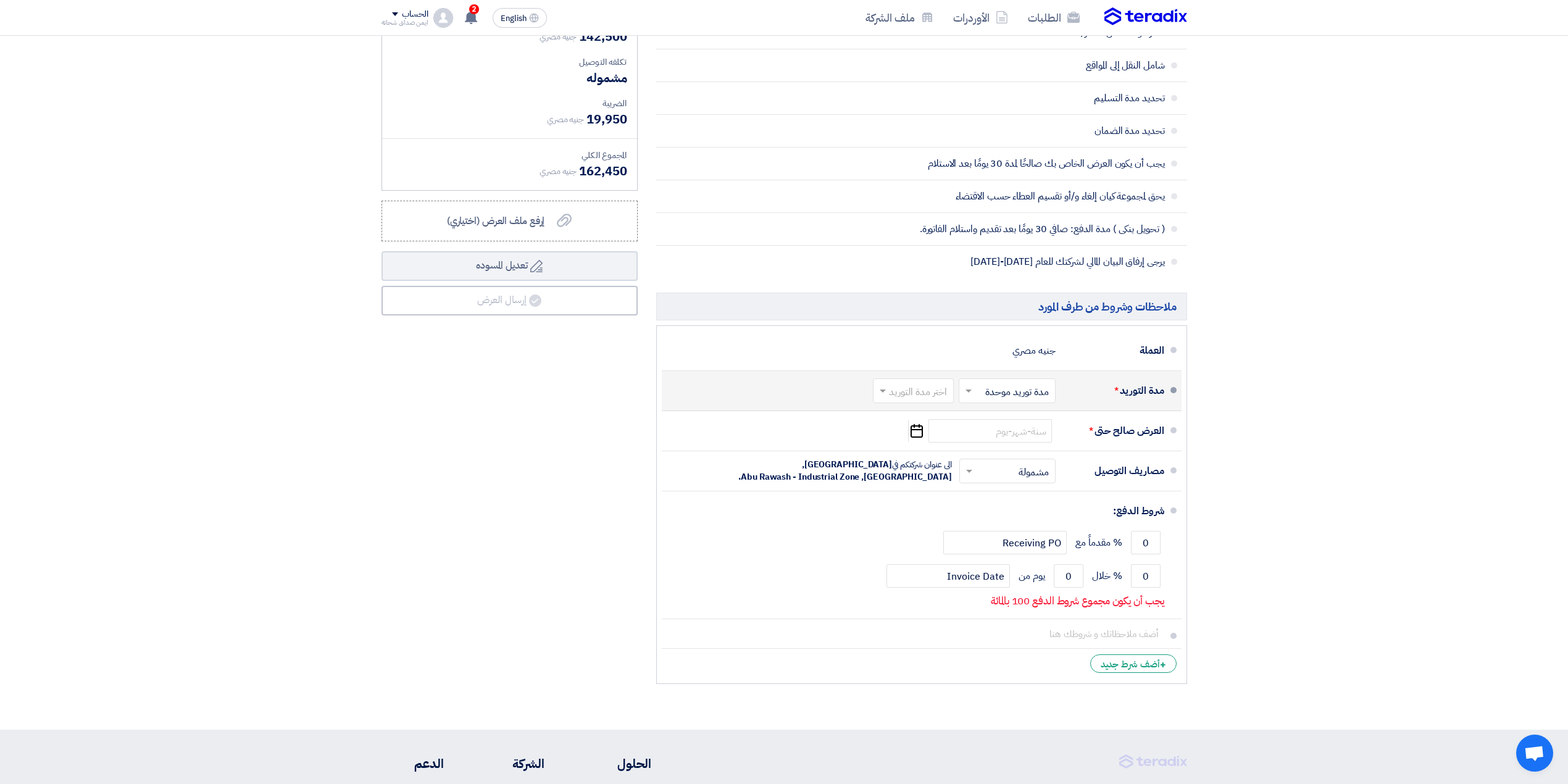
click at [926, 396] on input "text" at bounding box center [911, 392] width 75 height 18
click at [921, 461] on span "1-2 اسبوع" at bounding box center [928, 463] width 42 height 15
click at [998, 440] on input at bounding box center [990, 431] width 124 height 23
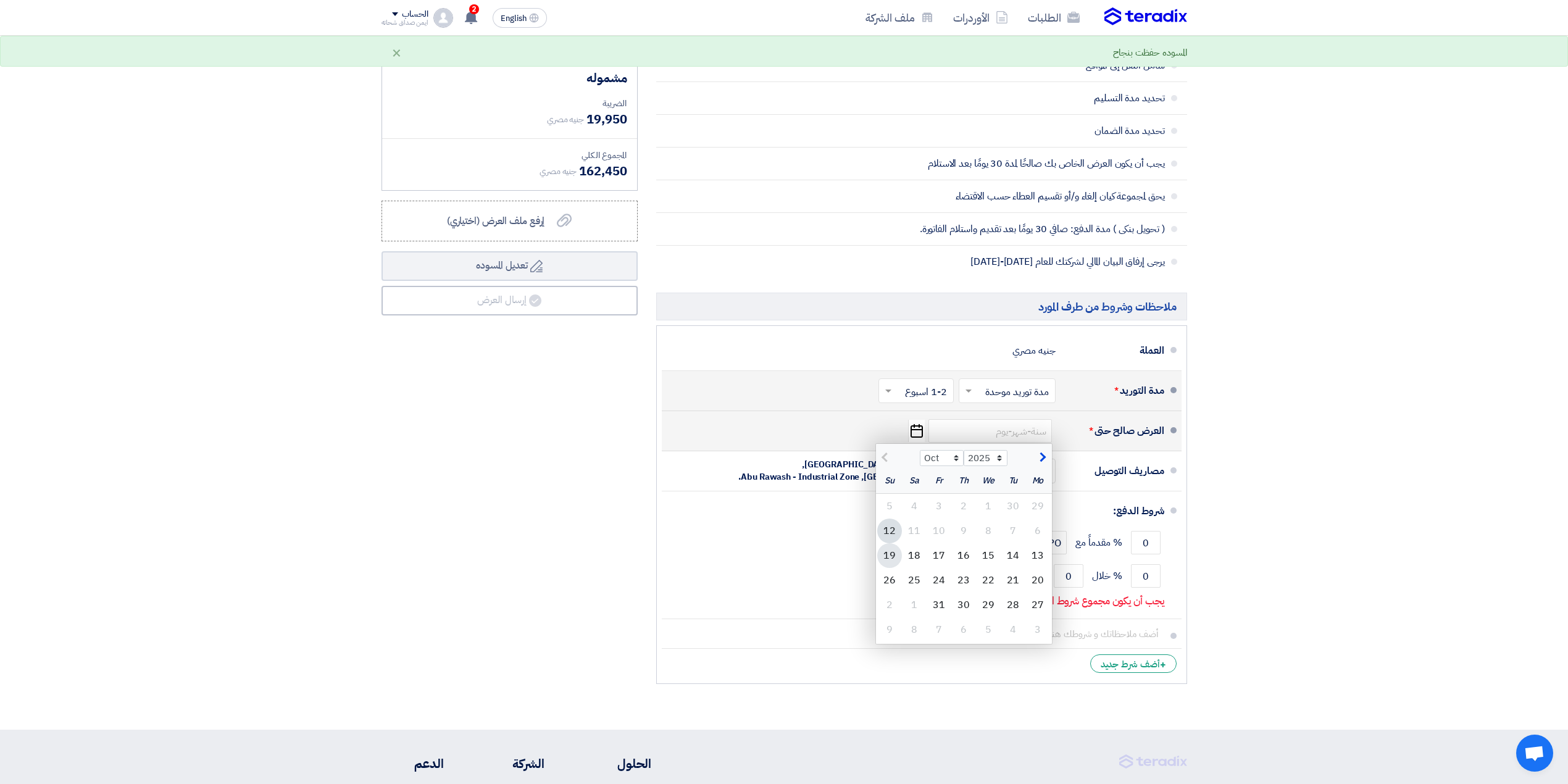
click at [884, 565] on div "19" at bounding box center [890, 556] width 25 height 25
type input "10/19/2025"
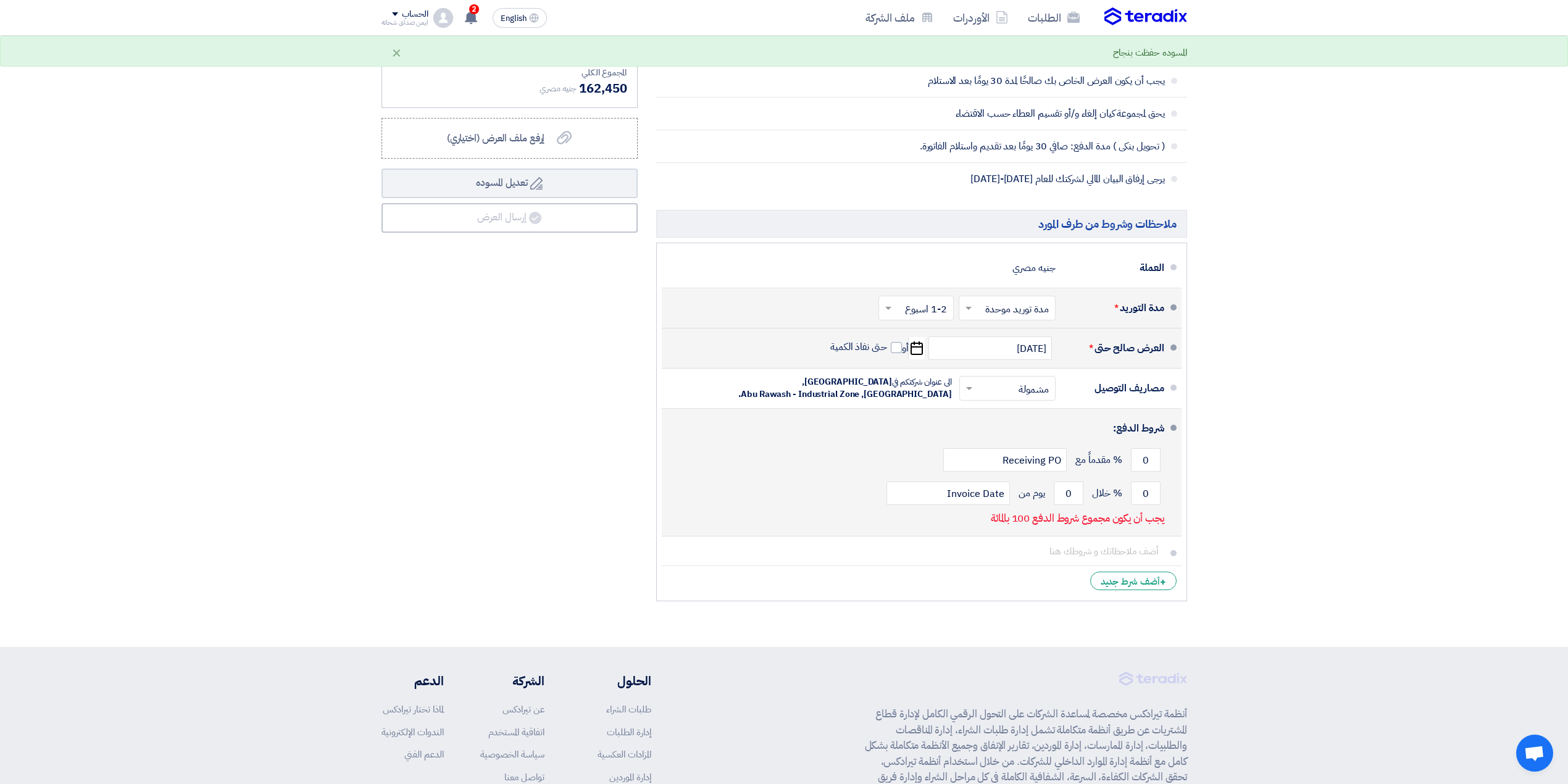
scroll to position [576, 0]
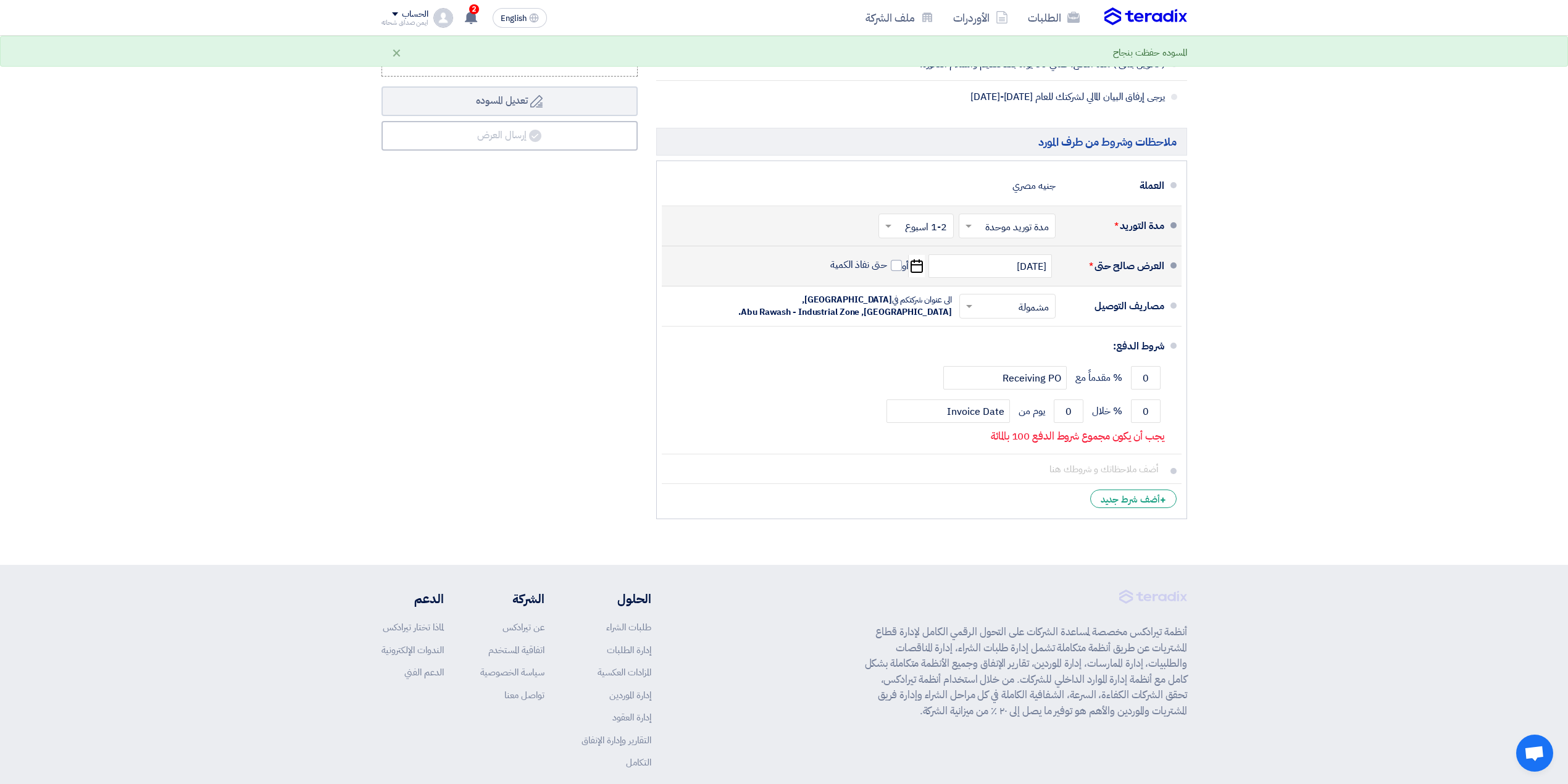
click at [934, 235] on input "text" at bounding box center [914, 227] width 69 height 18
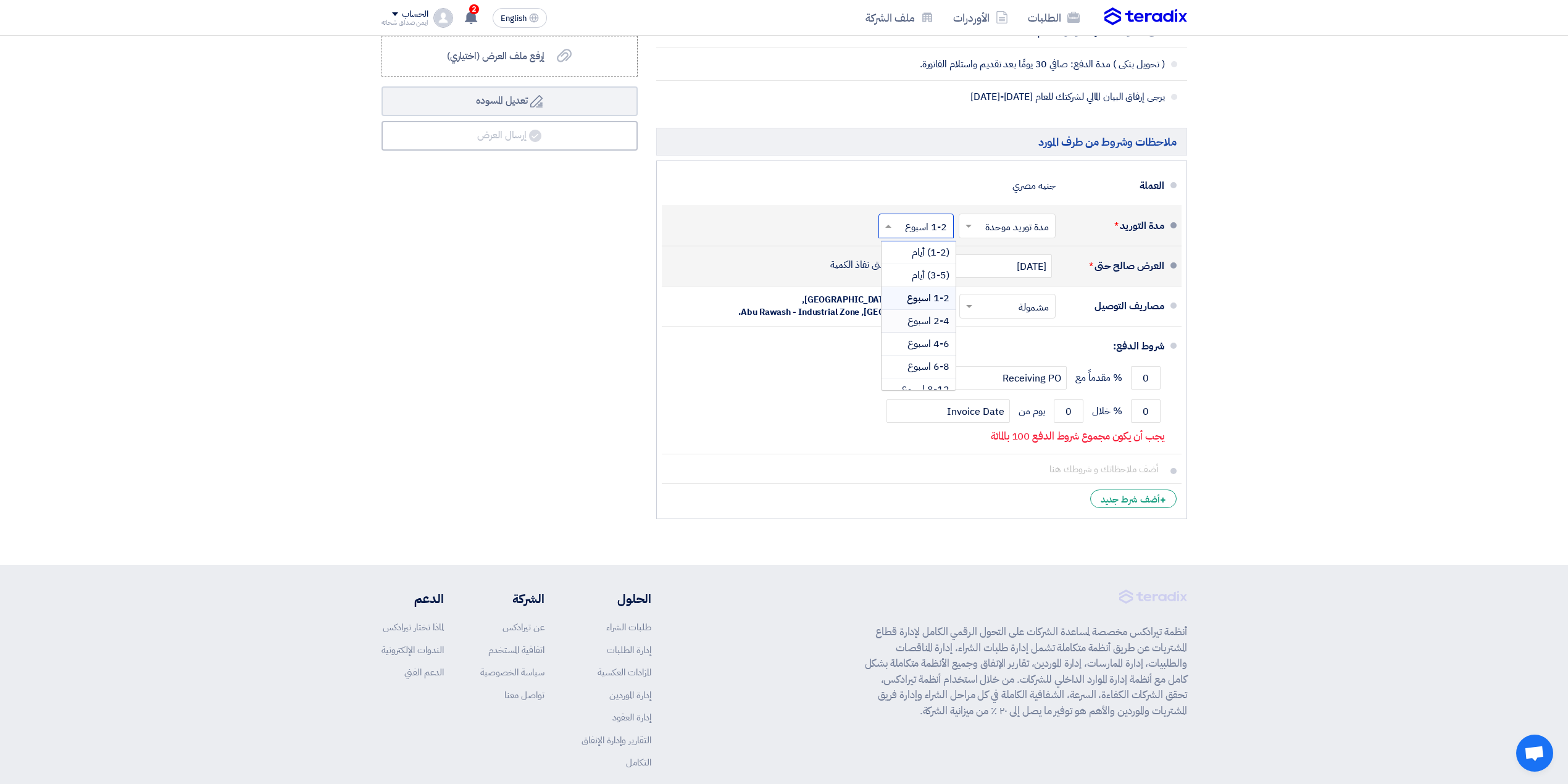
click at [925, 324] on span "2-4 اسبوع" at bounding box center [928, 322] width 42 height 15
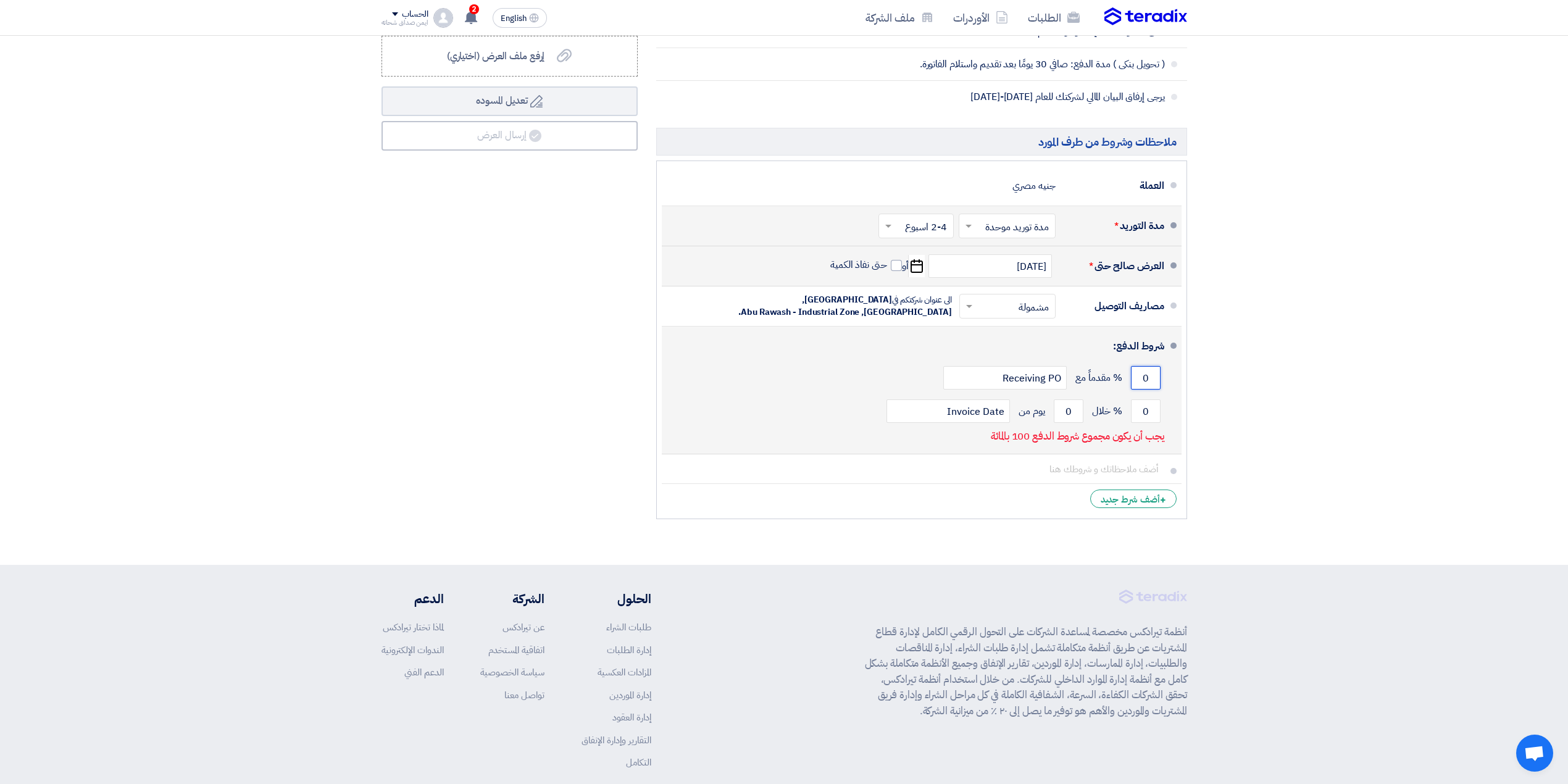
click at [1136, 384] on input "0" at bounding box center [1146, 378] width 30 height 23
type input "50"
click at [1149, 417] on input "0" at bounding box center [1146, 411] width 30 height 23
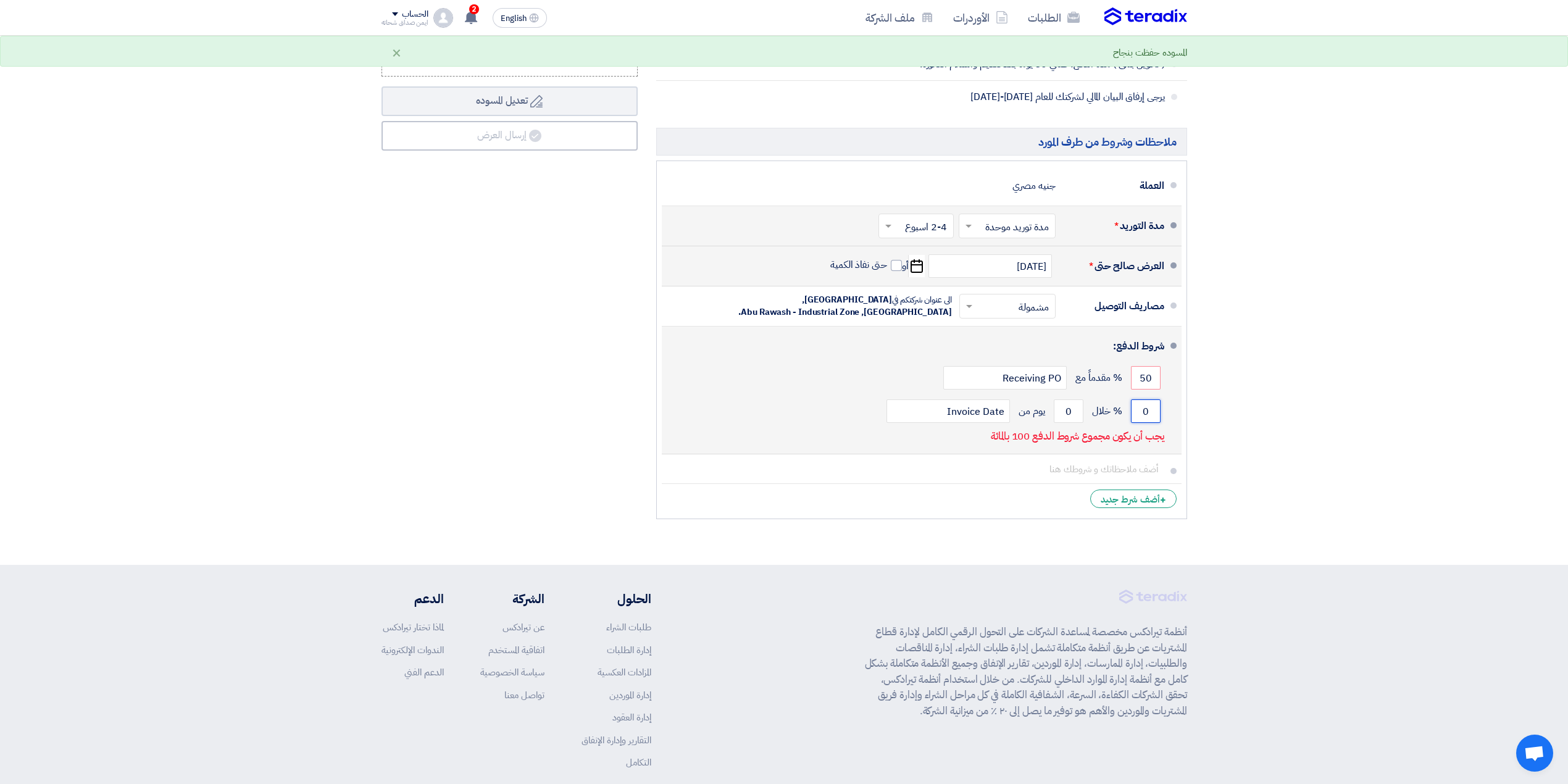
click at [1149, 417] on input "0" at bounding box center [1146, 411] width 30 height 23
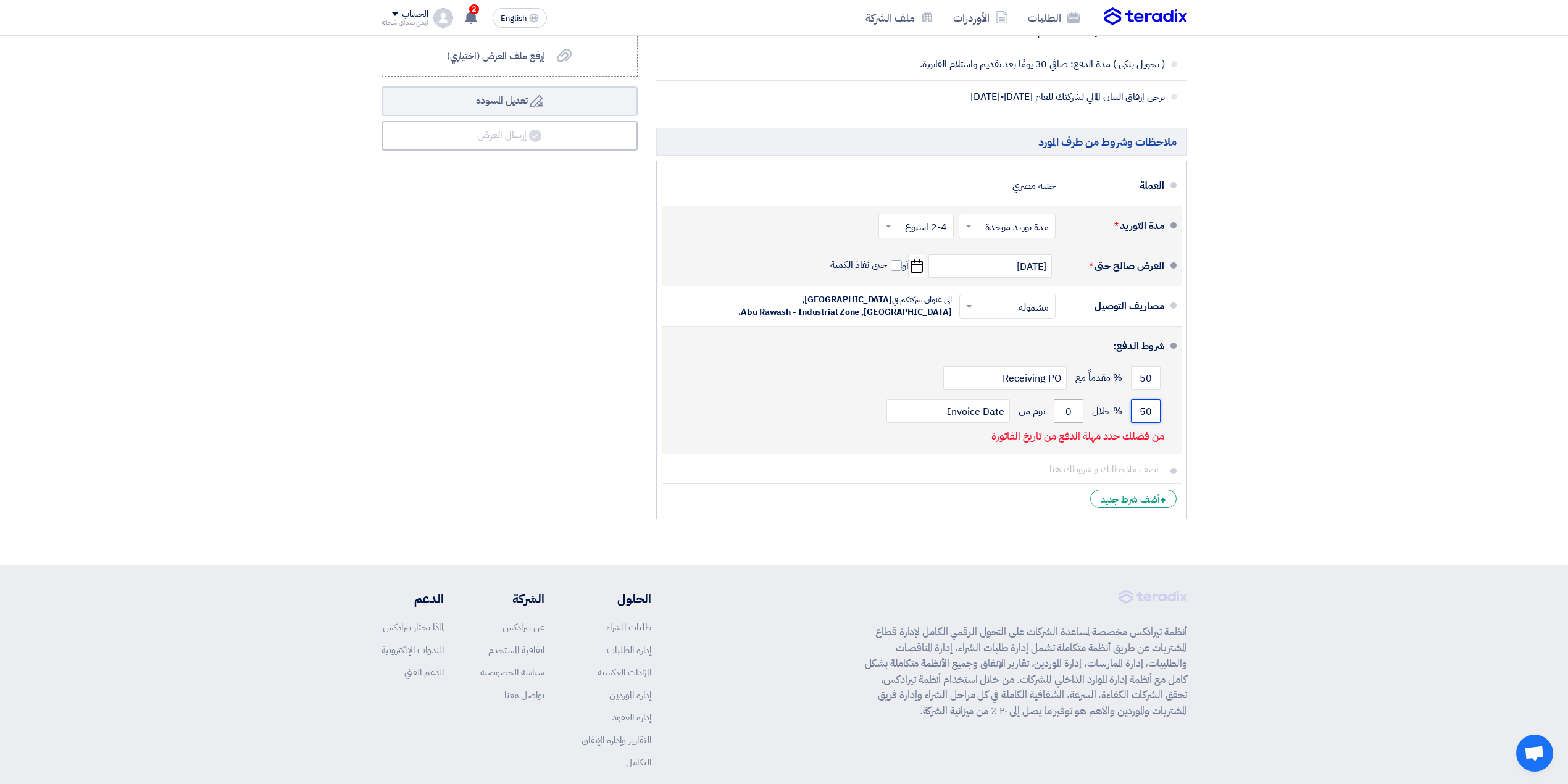
type input "50"
click at [1080, 417] on input "0" at bounding box center [1069, 411] width 30 height 23
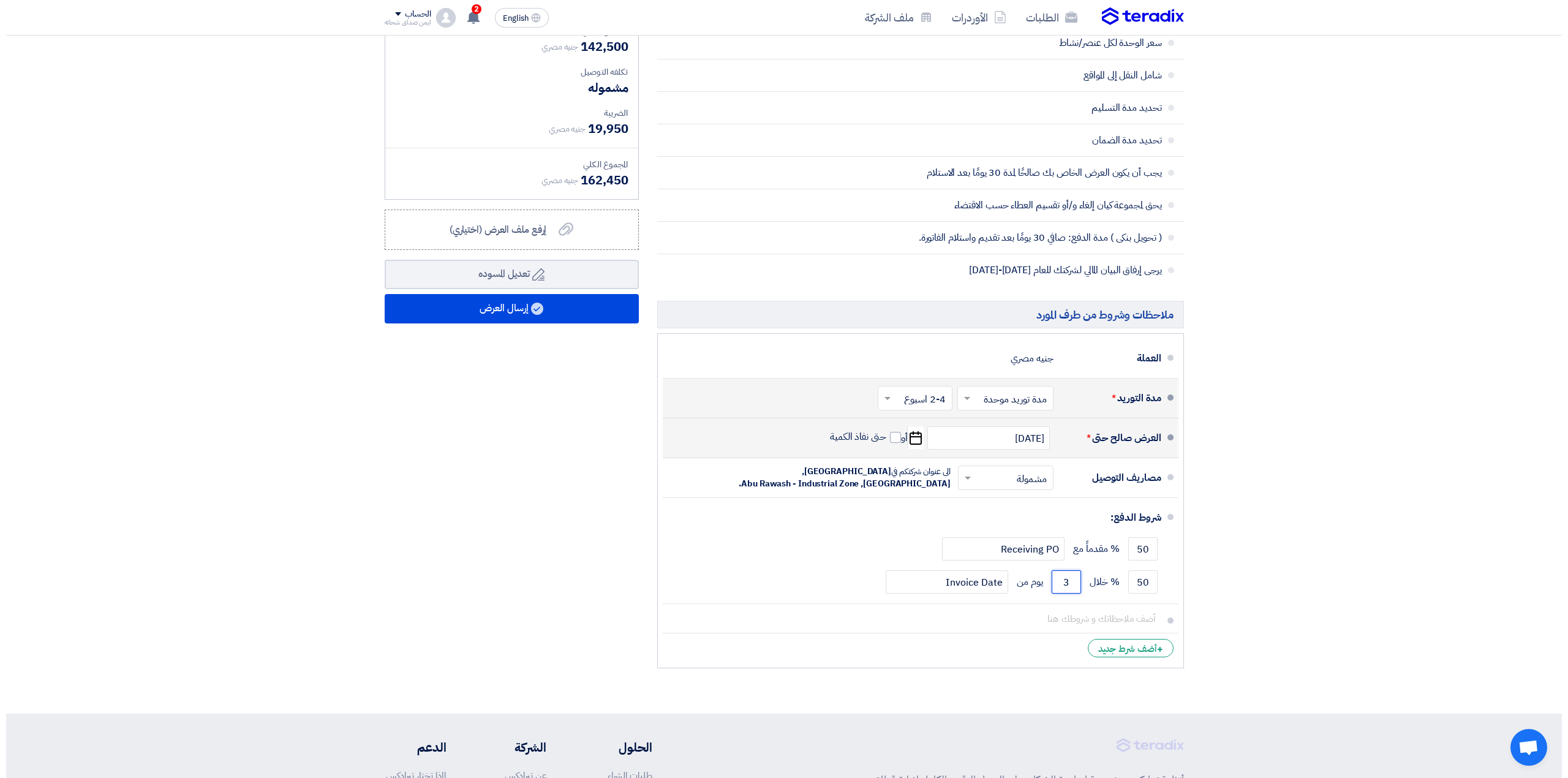
scroll to position [408, 0]
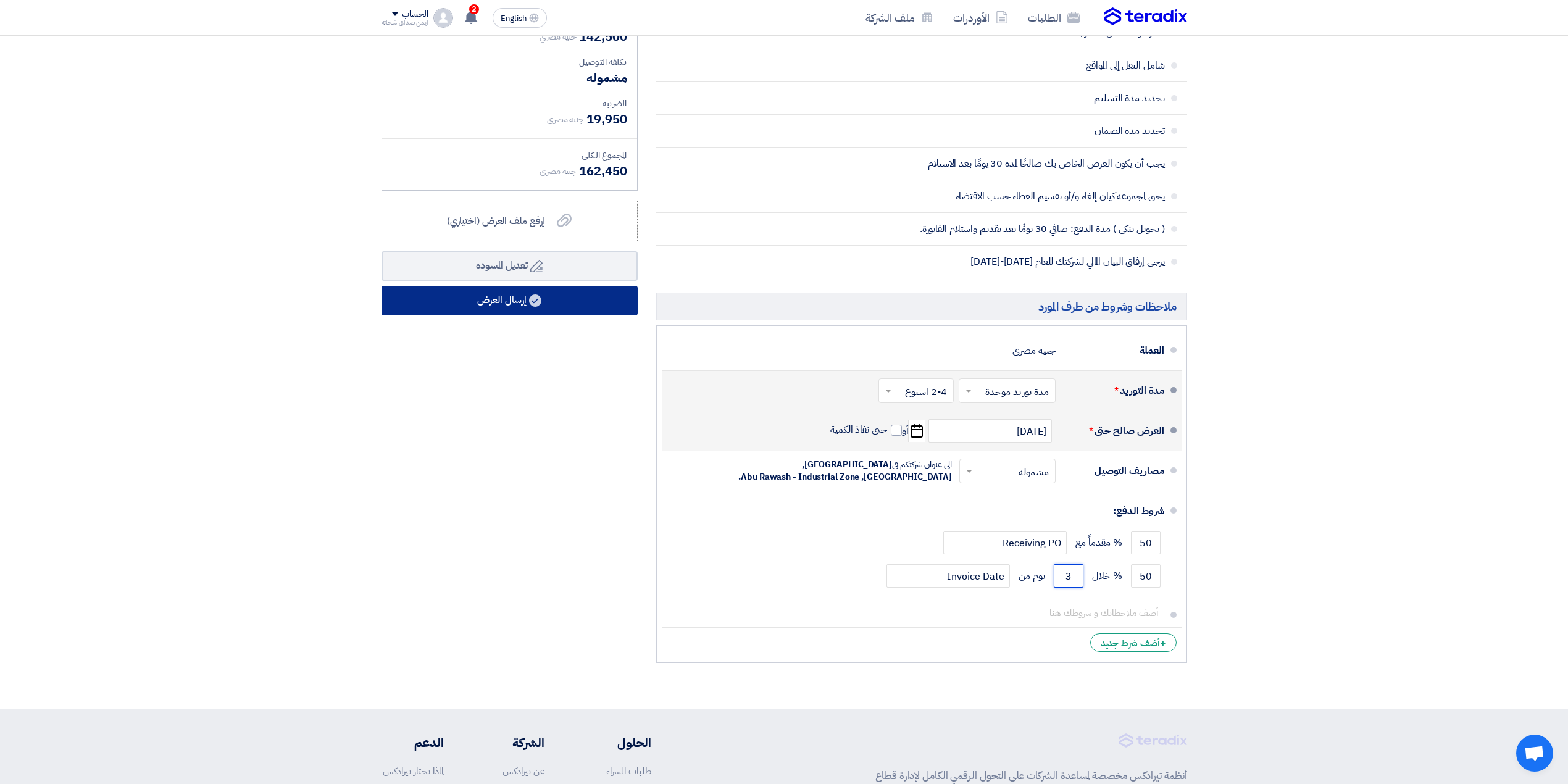
type input "3"
click at [509, 299] on button "إرسال العرض" at bounding box center [509, 301] width 256 height 30
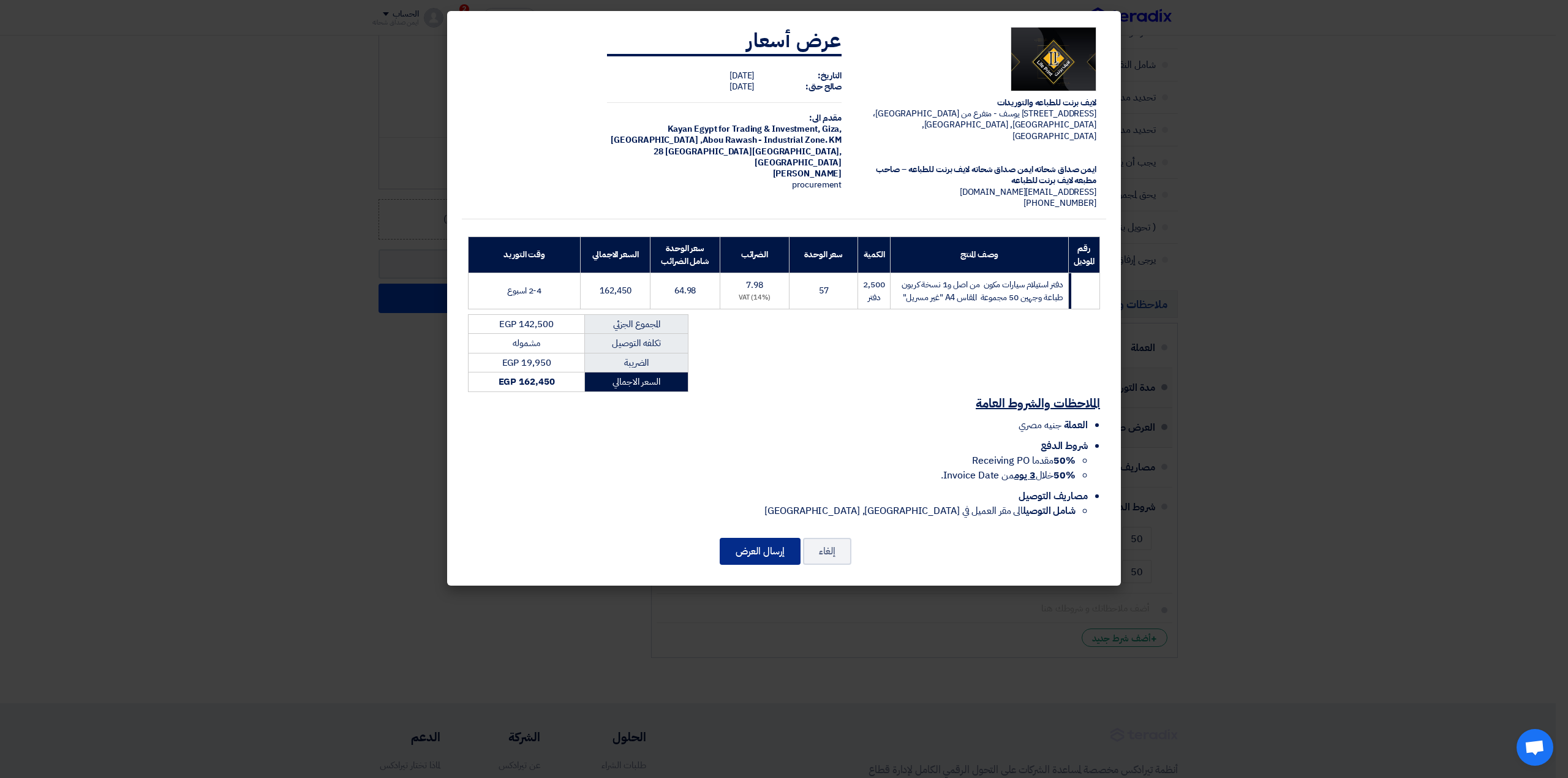
click at [742, 555] on button "إرسال العرض" at bounding box center [760, 551] width 80 height 27
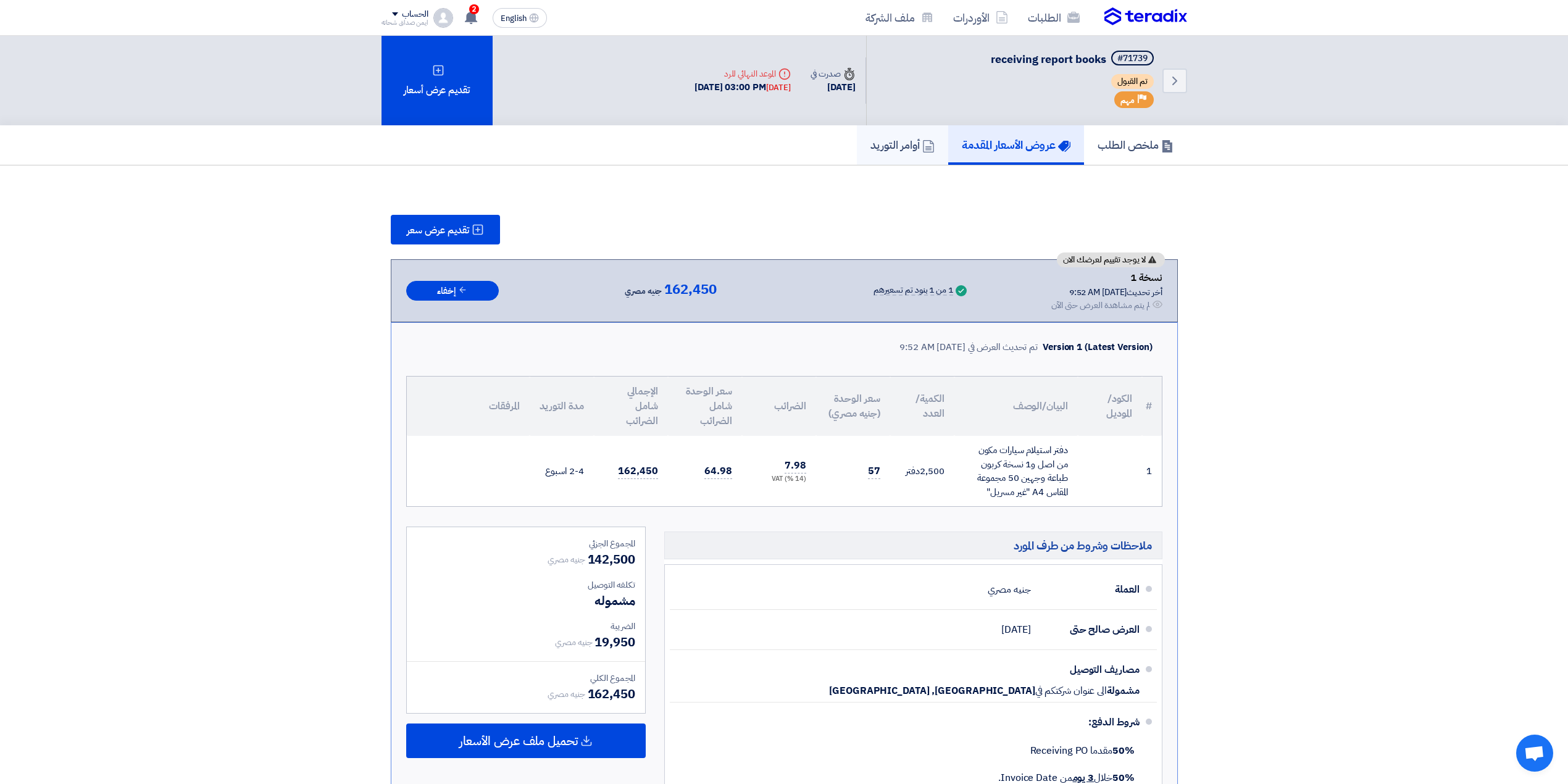
click at [882, 146] on h5 "أوامر التوريد" at bounding box center [902, 144] width 64 height 14
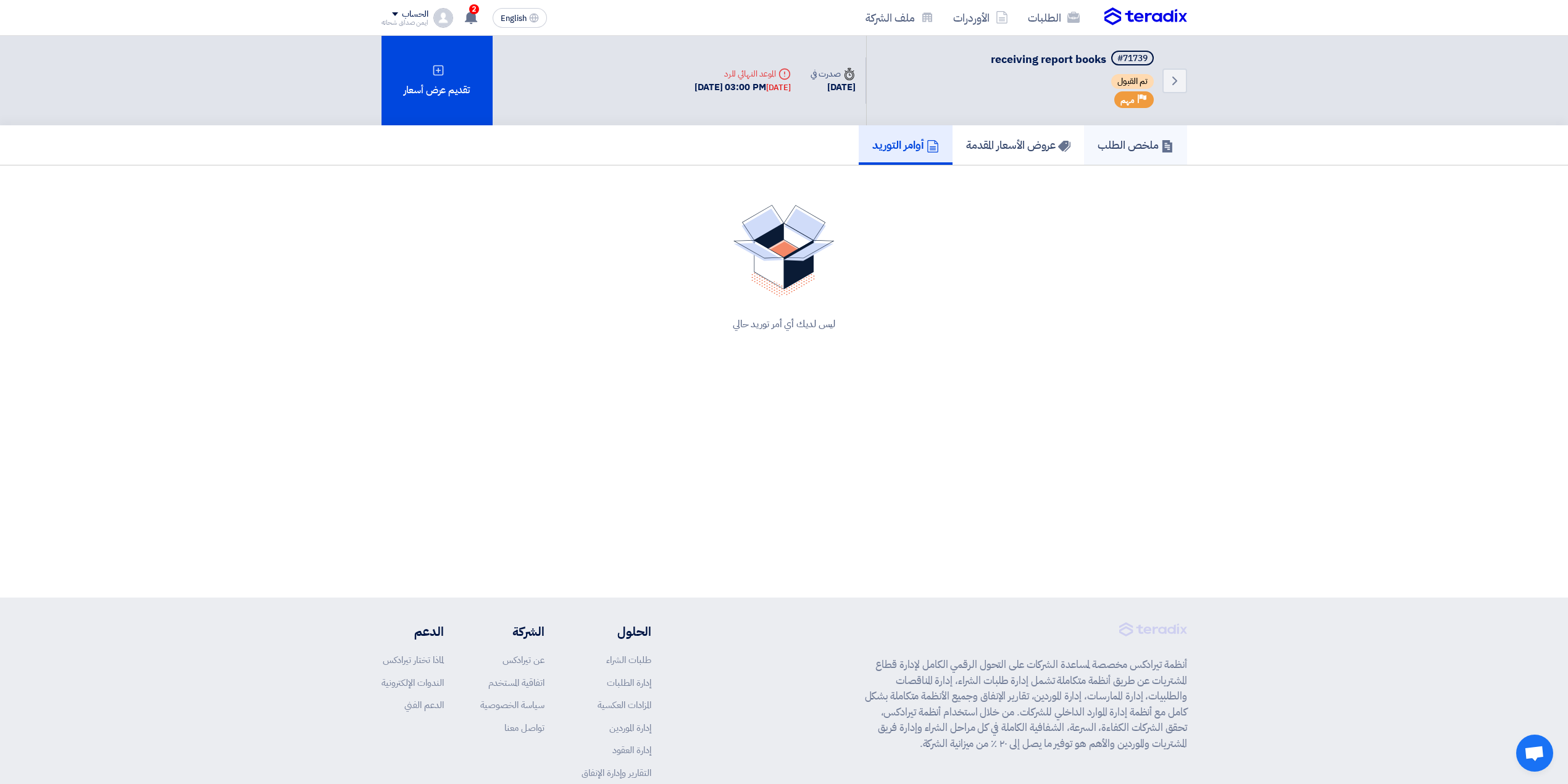
click at [1087, 153] on link "ملخص الطلب" at bounding box center [1135, 145] width 103 height 39
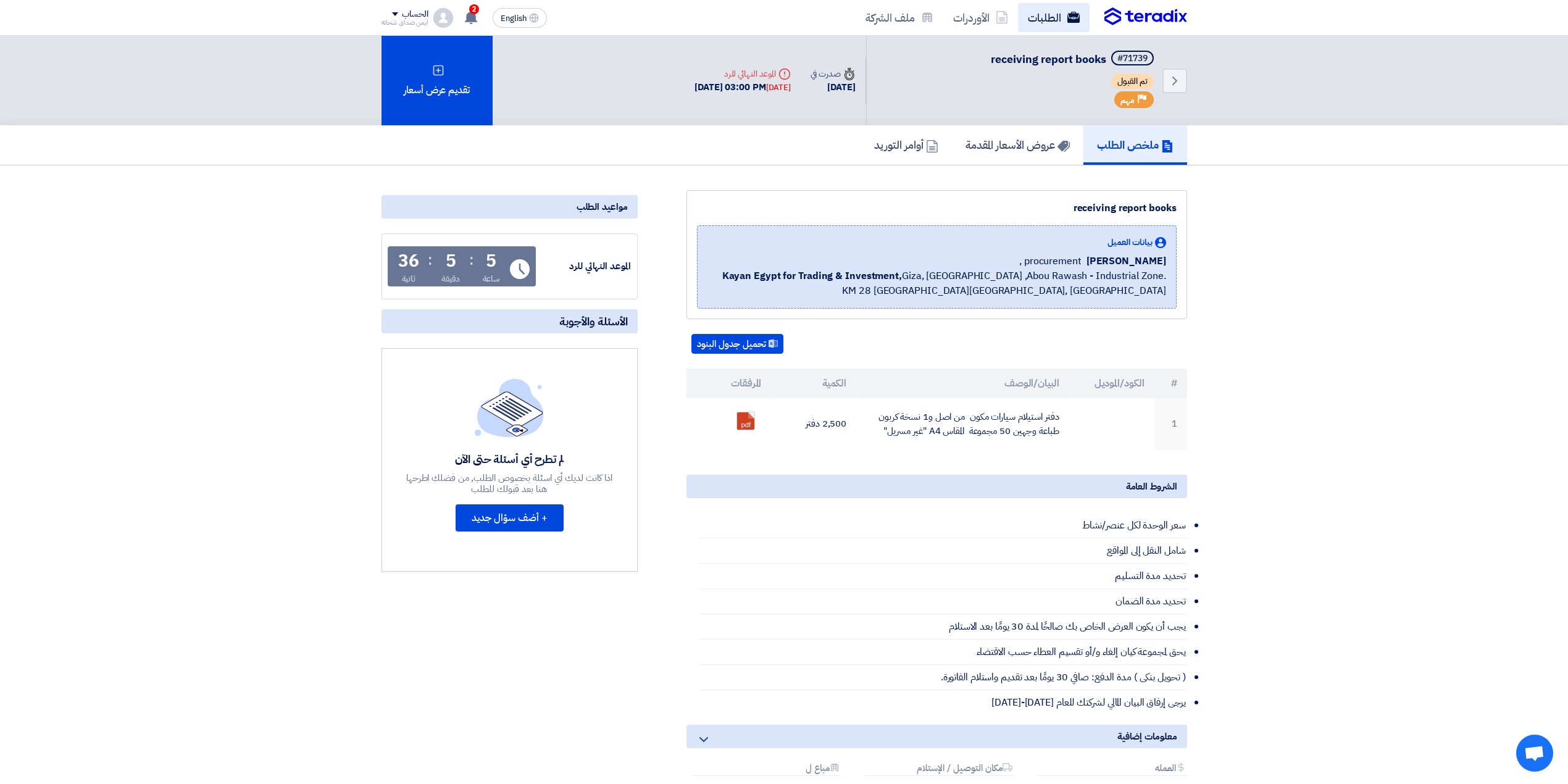
click at [1068, 11] on icon at bounding box center [1073, 17] width 12 height 12
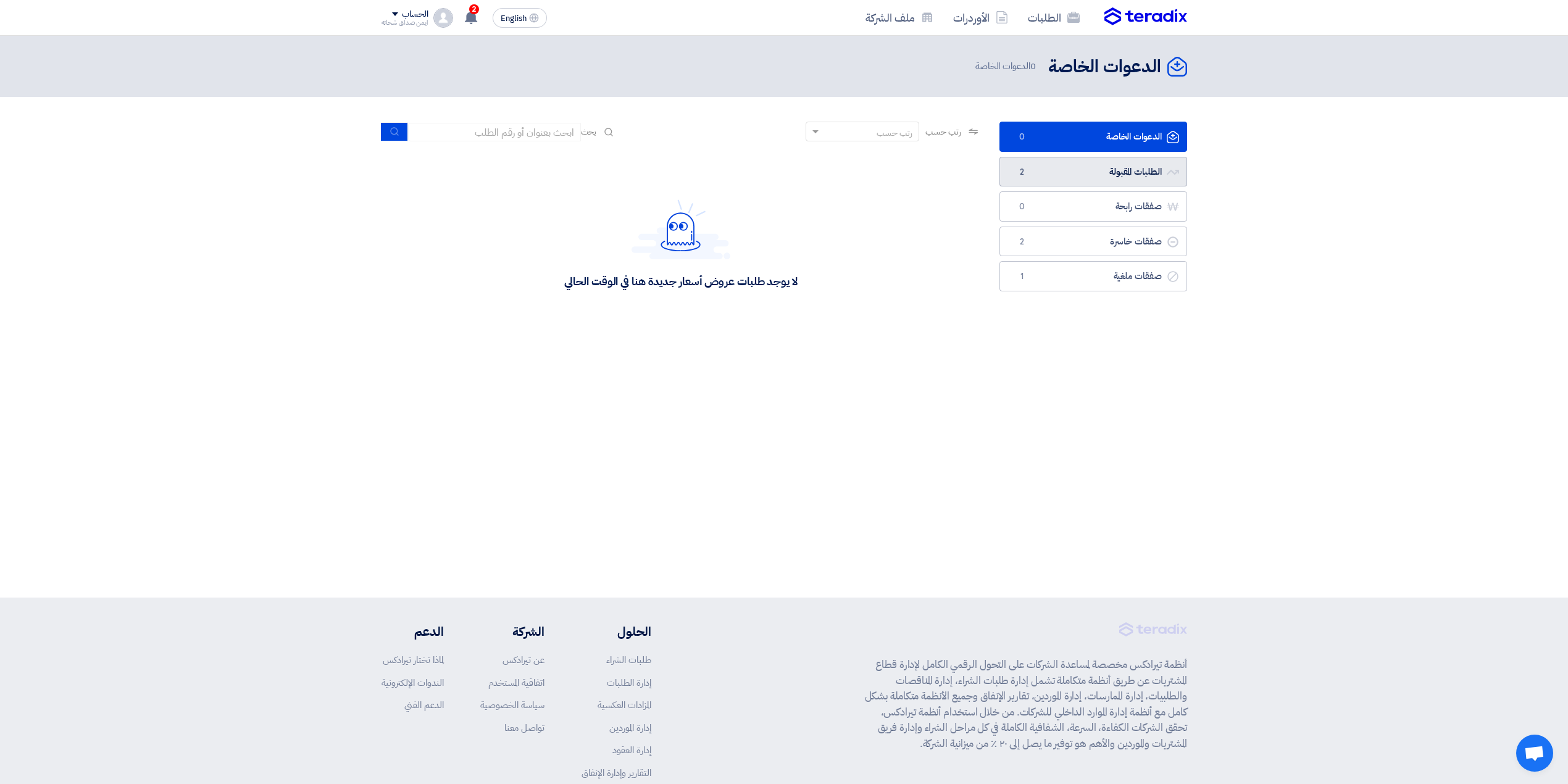
click at [1045, 180] on link "الطلبات المقبولة الطلبات المقبولة 2" at bounding box center [1093, 172] width 187 height 30
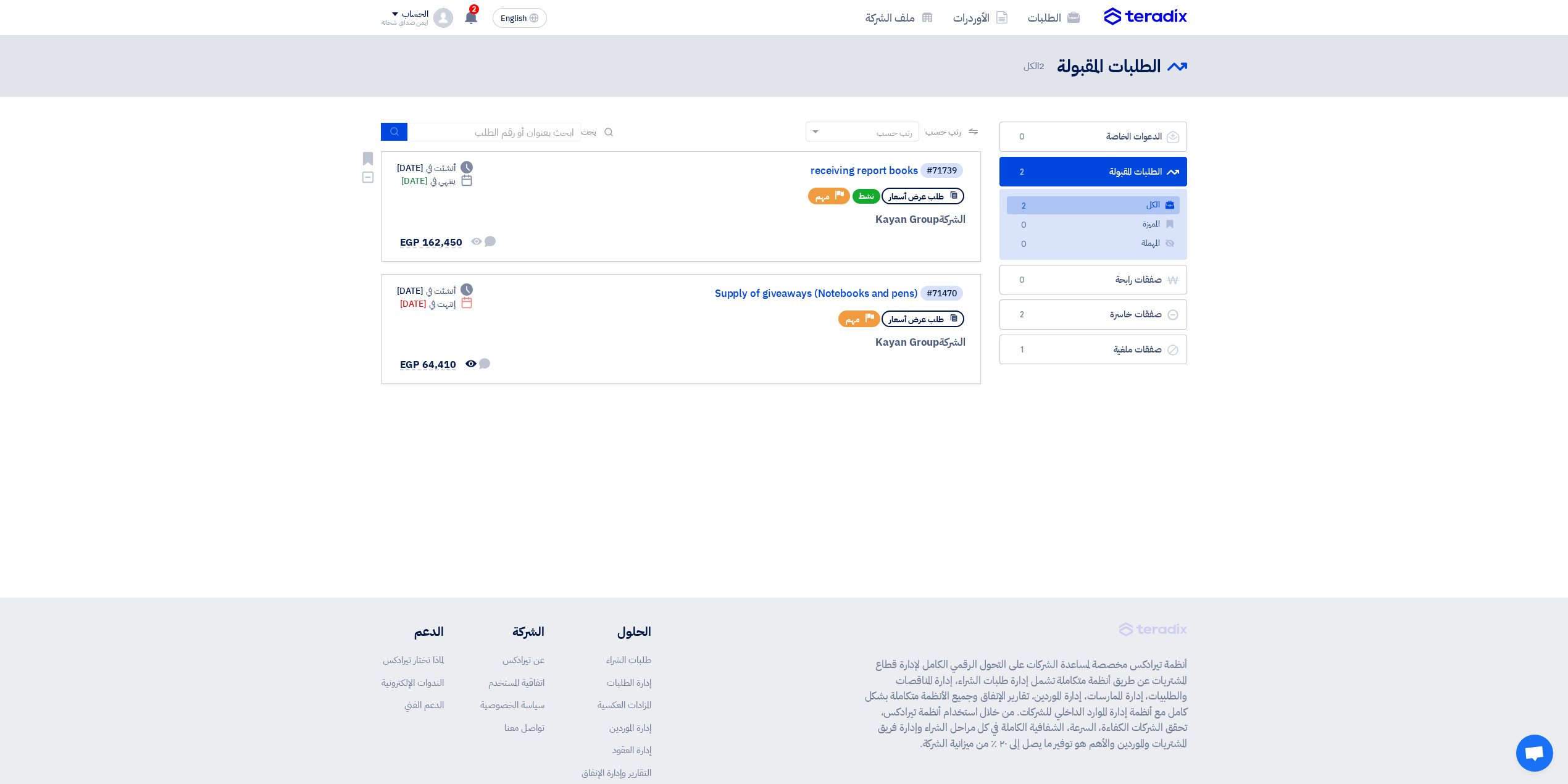
drag, startPoint x: 525, startPoint y: 235, endPoint x: 387, endPoint y: 247, distance: 138.5
click at [387, 247] on link "#71739 receiving report books طلب عرض أسعار نشط Priority مهم الشركة Kayan Group…" at bounding box center [680, 206] width 599 height 111
click at [661, 208] on div "#71739 receiving report books طلب عرض أسعار نشط Priority مهم الشركة Kayan Group…" at bounding box center [681, 207] width 568 height 89
click at [890, 170] on link "receiving report books" at bounding box center [794, 172] width 247 height 11
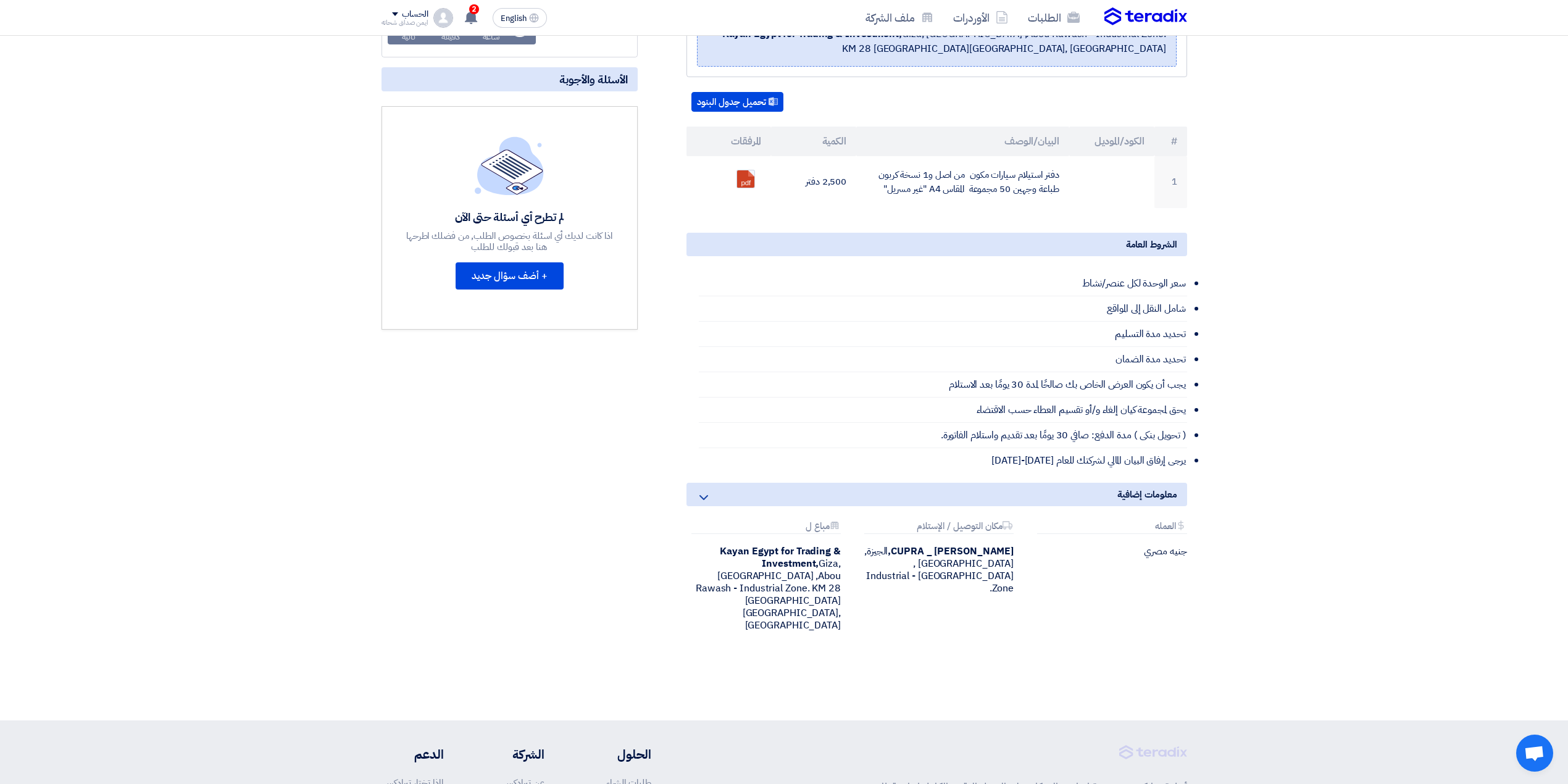
scroll to position [247, 0]
